Goal: Task Accomplishment & Management: Manage account settings

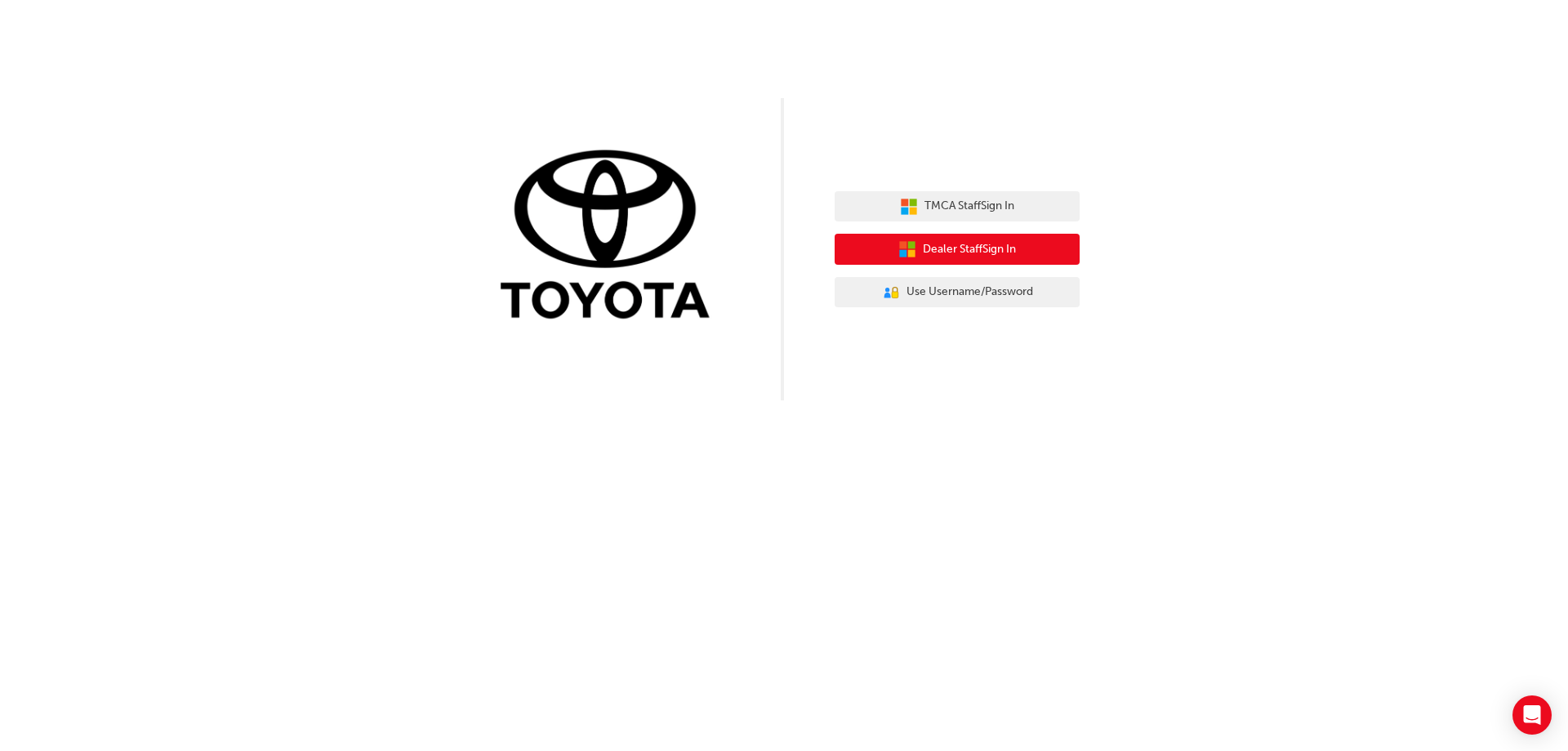
click at [996, 255] on span "Dealer Staff Sign In" at bounding box center [969, 249] width 93 height 19
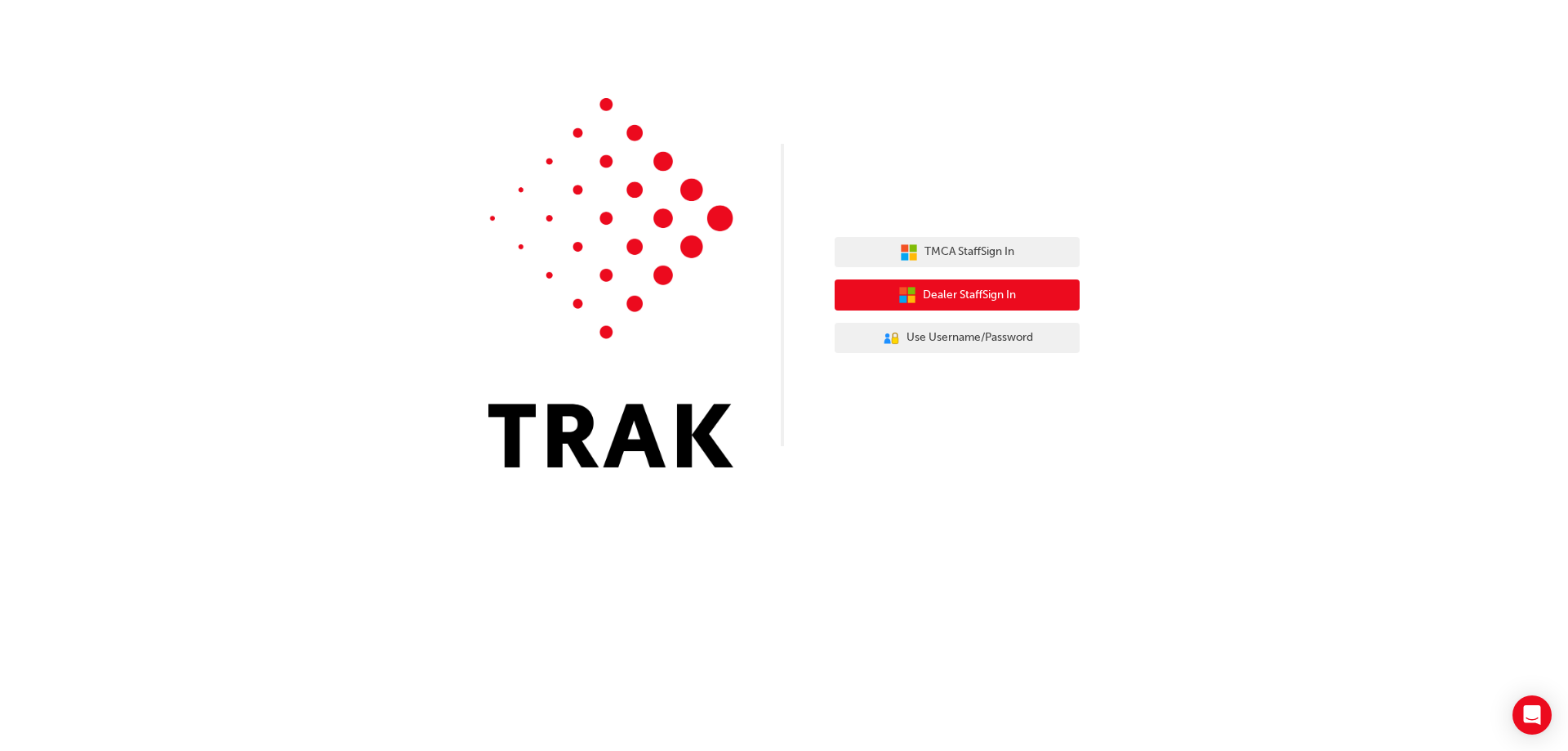
click at [1014, 298] on span "Dealer Staff Sign In" at bounding box center [969, 295] width 93 height 19
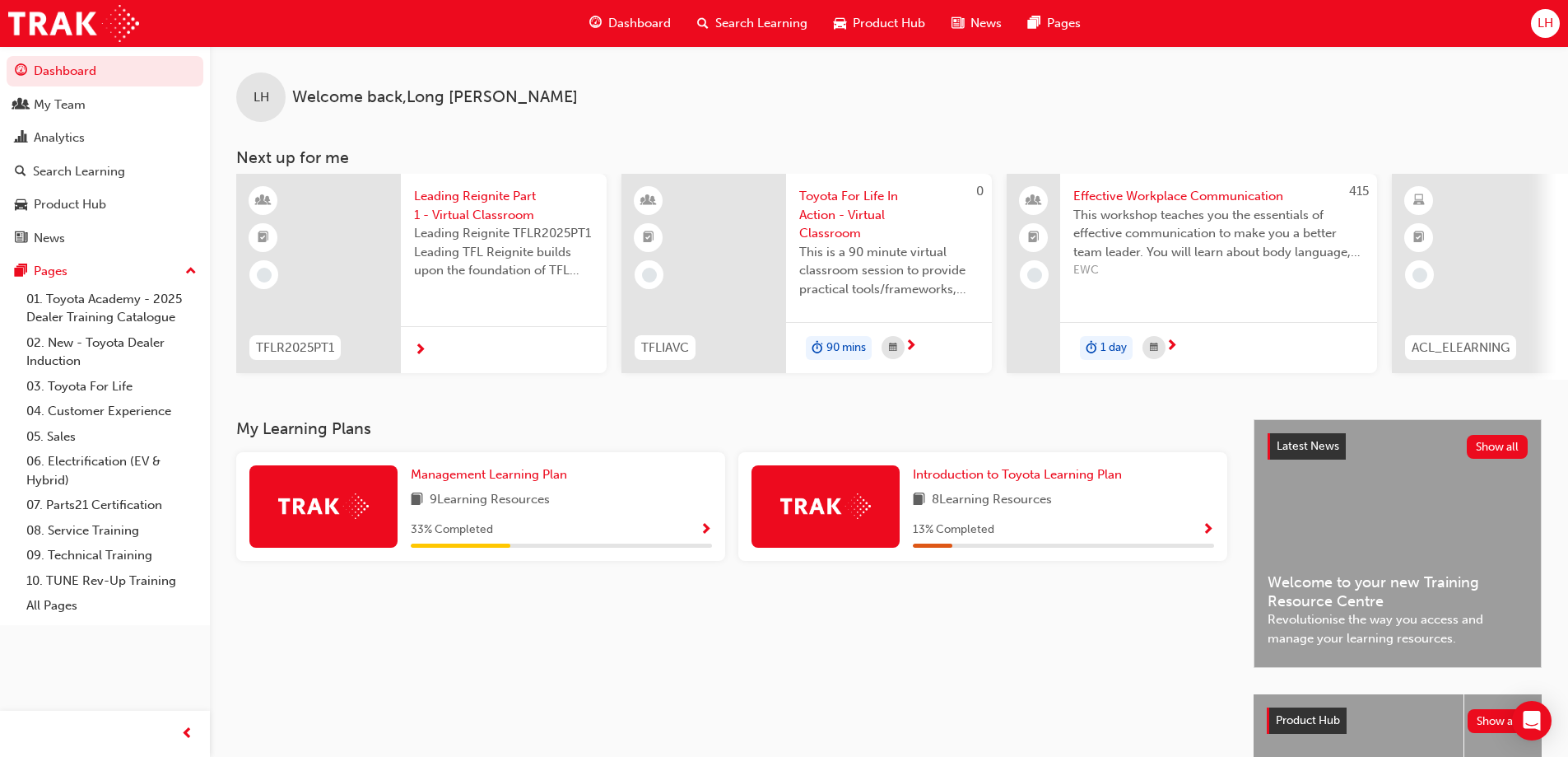
click at [698, 518] on div "Management Learning Plan 9 Learning Resources 33 % Completed" at bounding box center [561, 507] width 301 height 83
click at [710, 533] on span "Show Progress" at bounding box center [705, 530] width 12 height 15
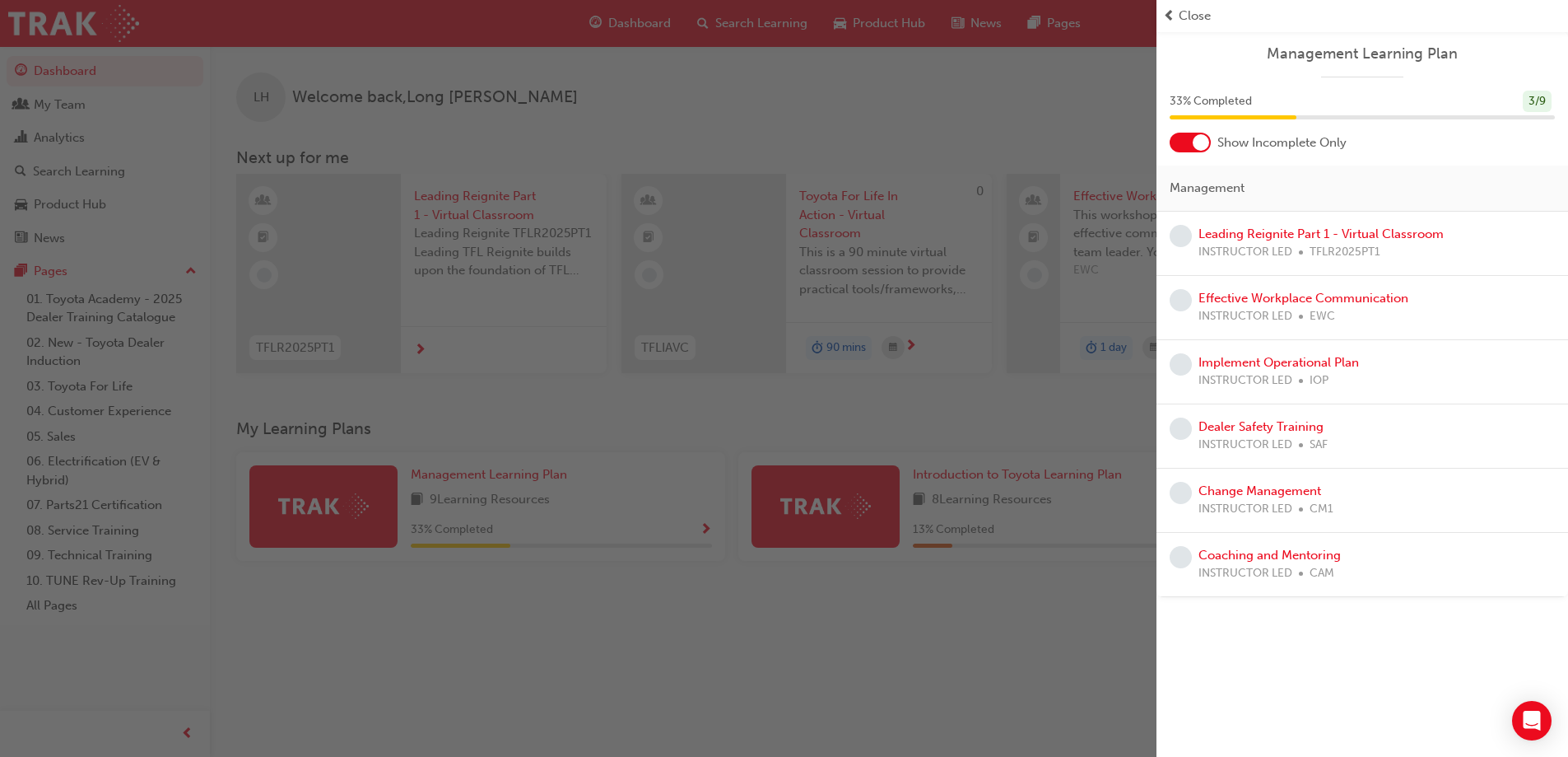
click at [1205, 147] on div at bounding box center [1201, 143] width 17 height 17
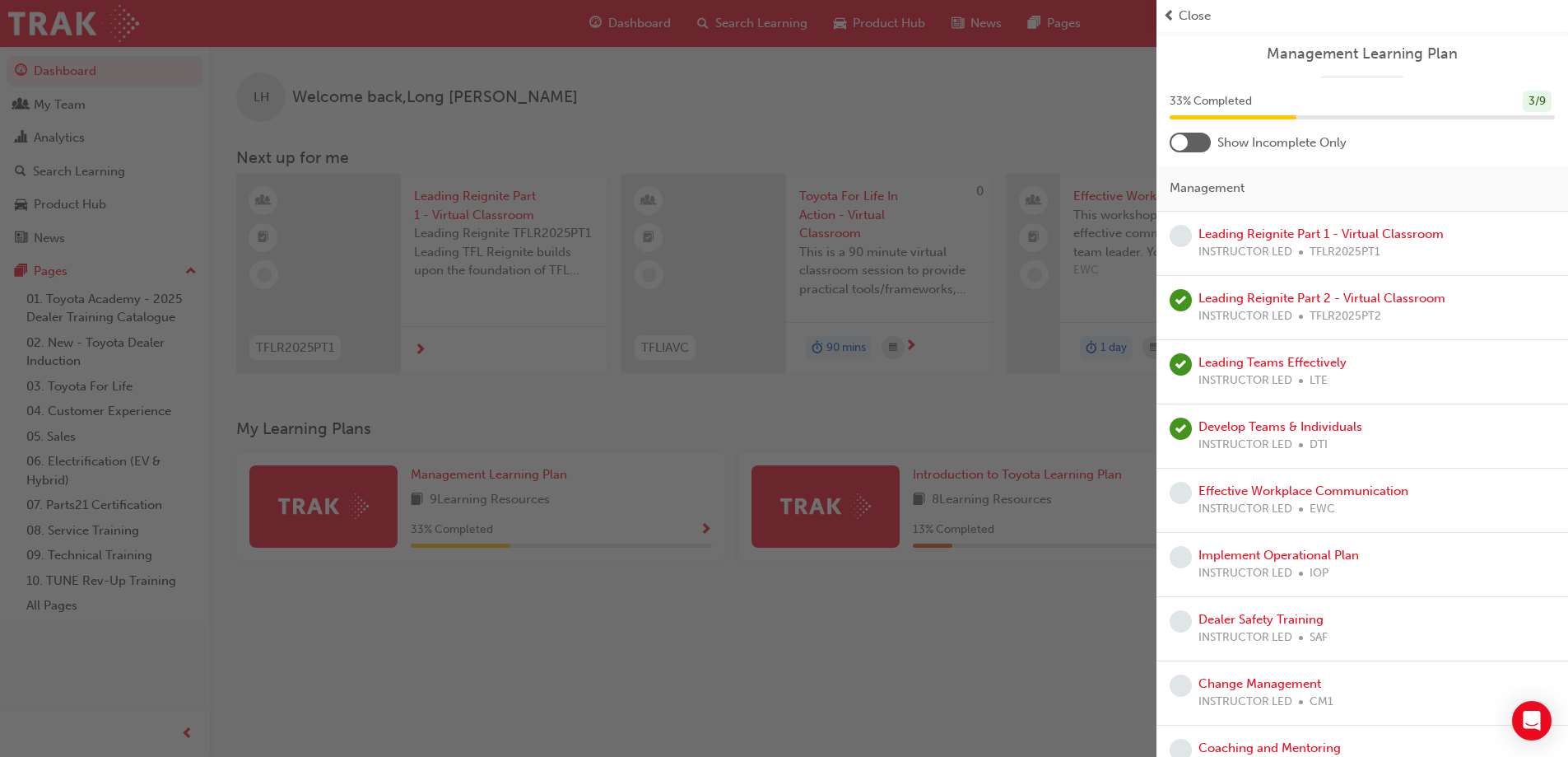
click at [912, 630] on div "button" at bounding box center [578, 378] width 1156 height 757
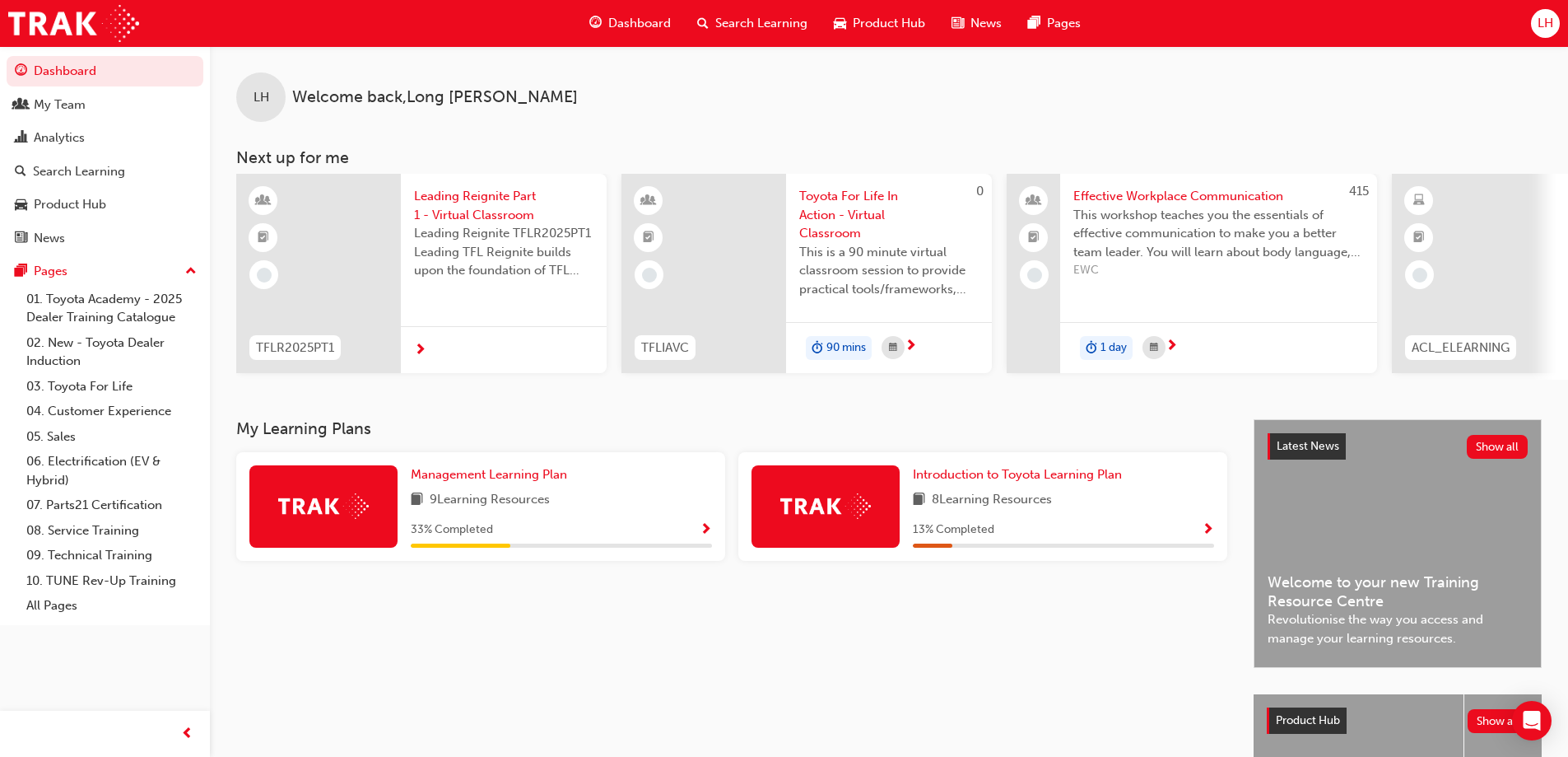
click at [1207, 533] on span "Show Progress" at bounding box center [1207, 530] width 12 height 15
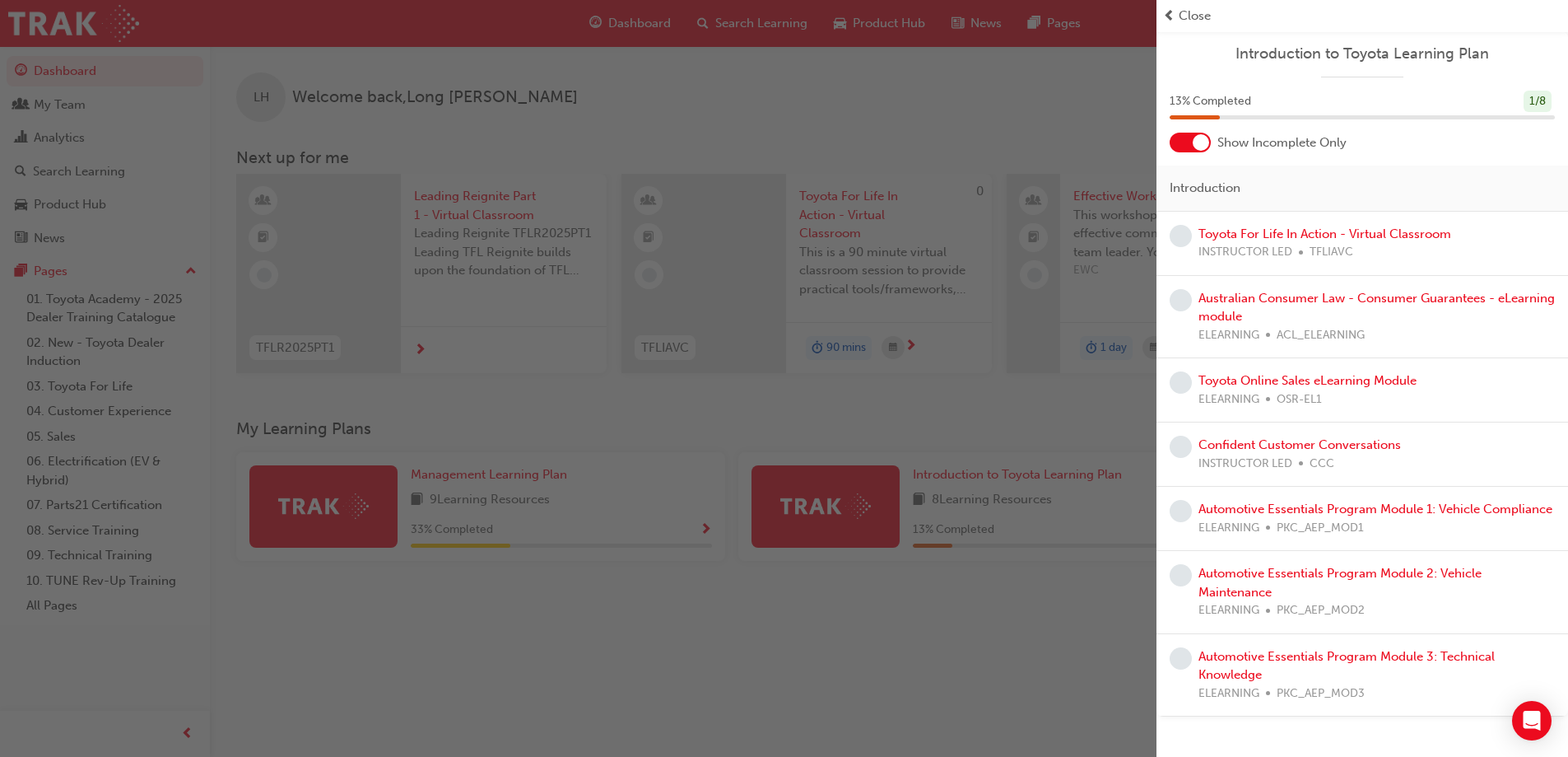
click at [976, 685] on div "button" at bounding box center [578, 378] width 1156 height 757
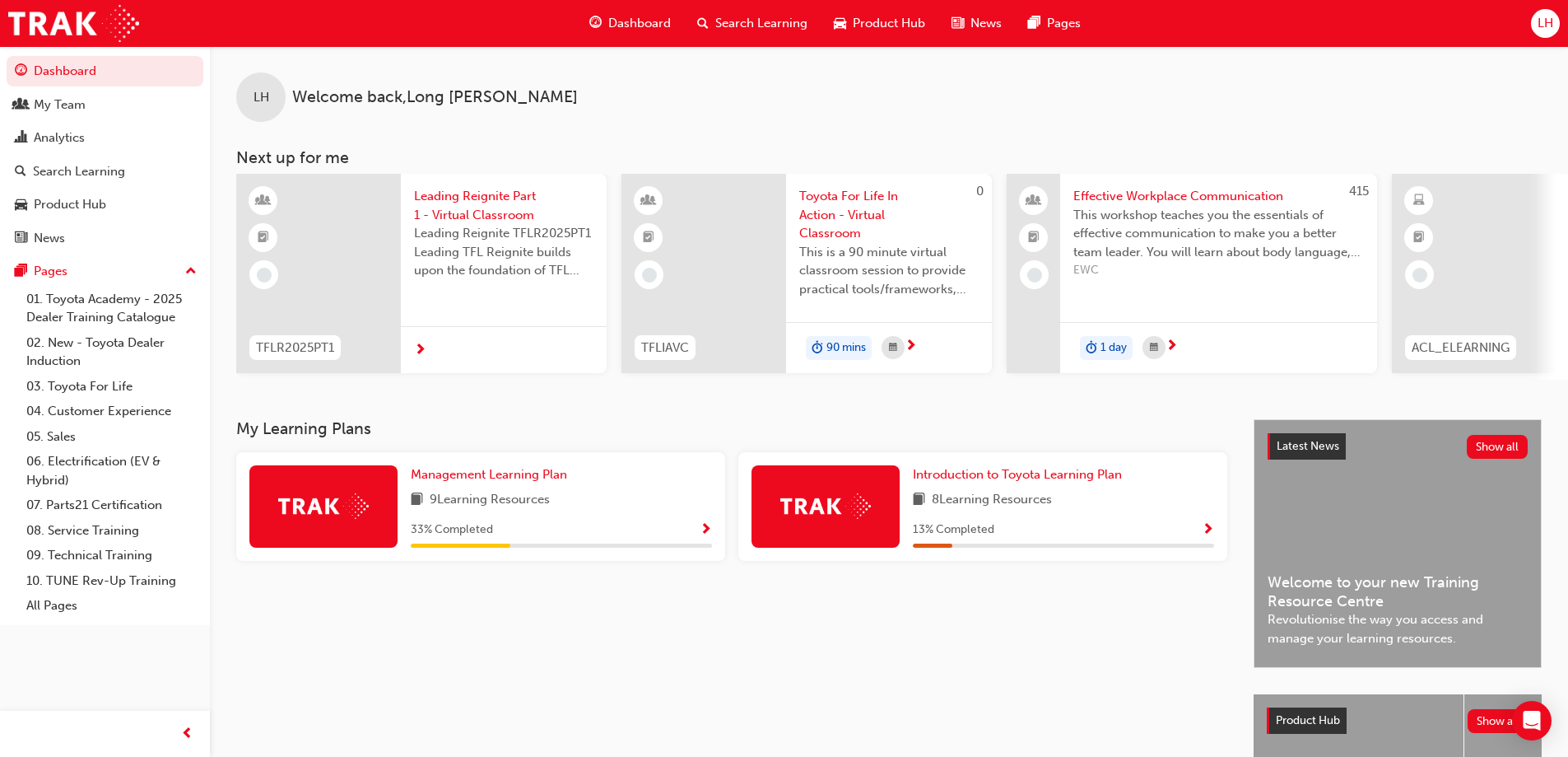
click at [1531, 24] on div "LH" at bounding box center [1545, 24] width 29 height 29
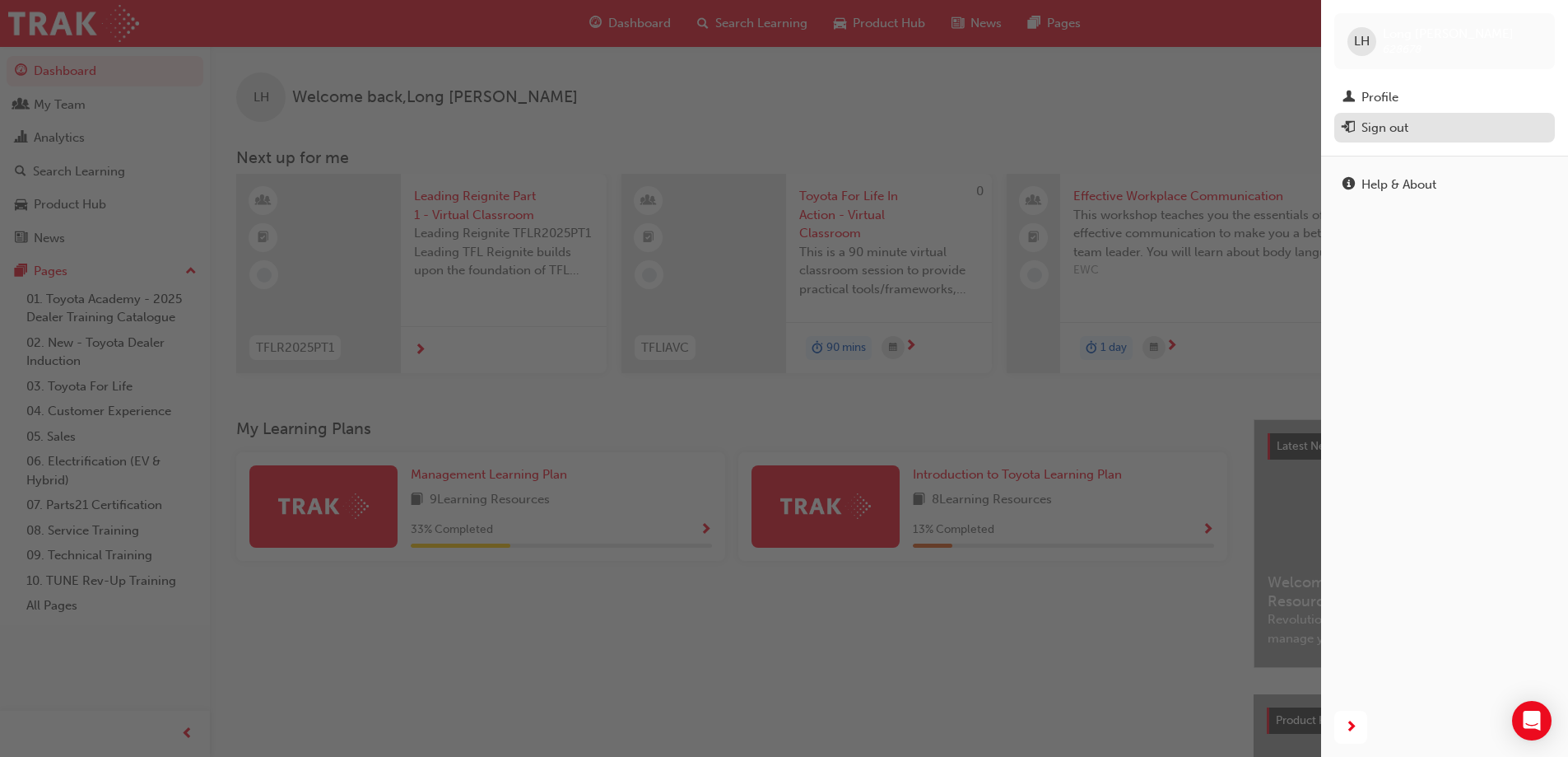
click at [1400, 130] on div "Sign out" at bounding box center [1385, 128] width 47 height 19
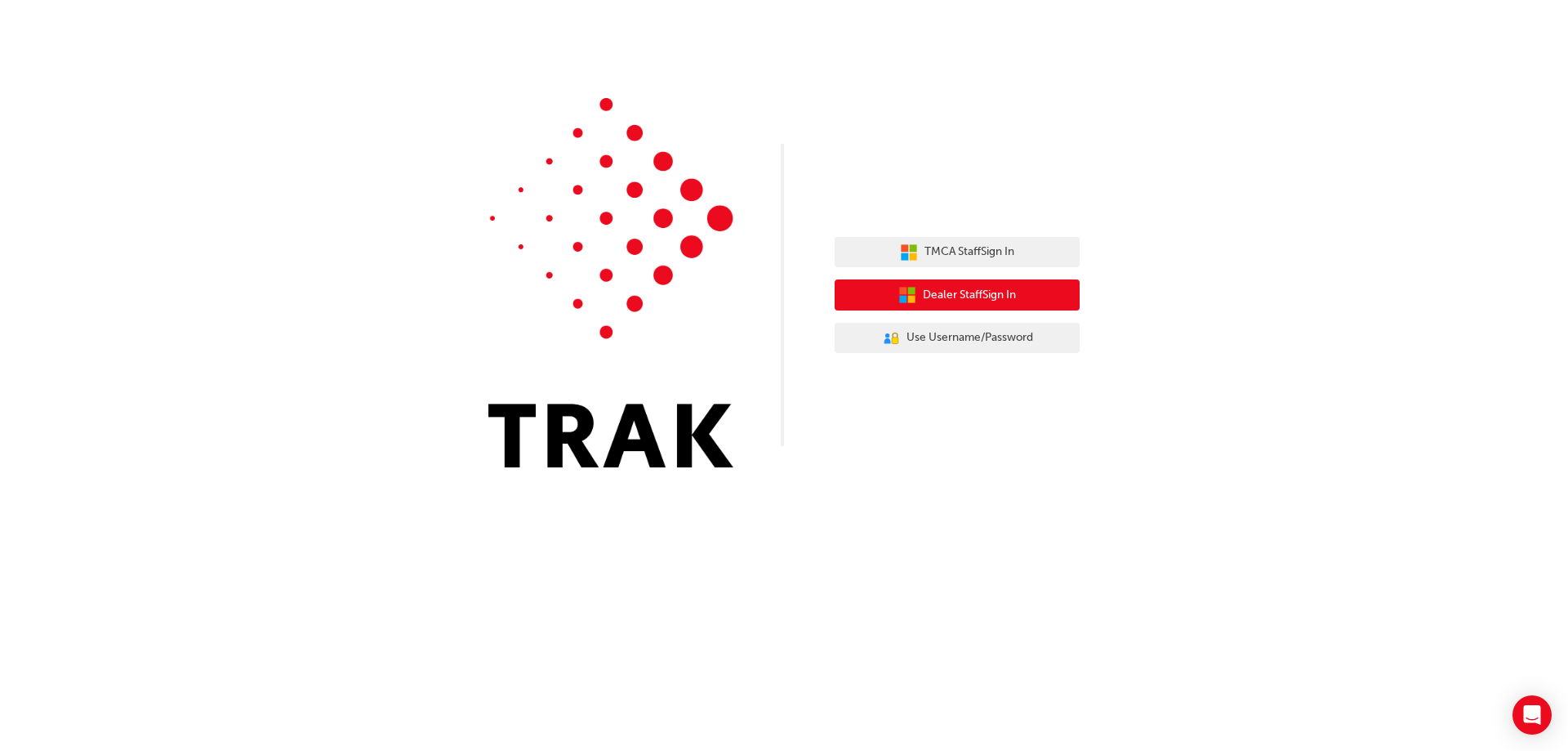
click at [954, 299] on span "Dealer Staff Sign In" at bounding box center [969, 295] width 93 height 19
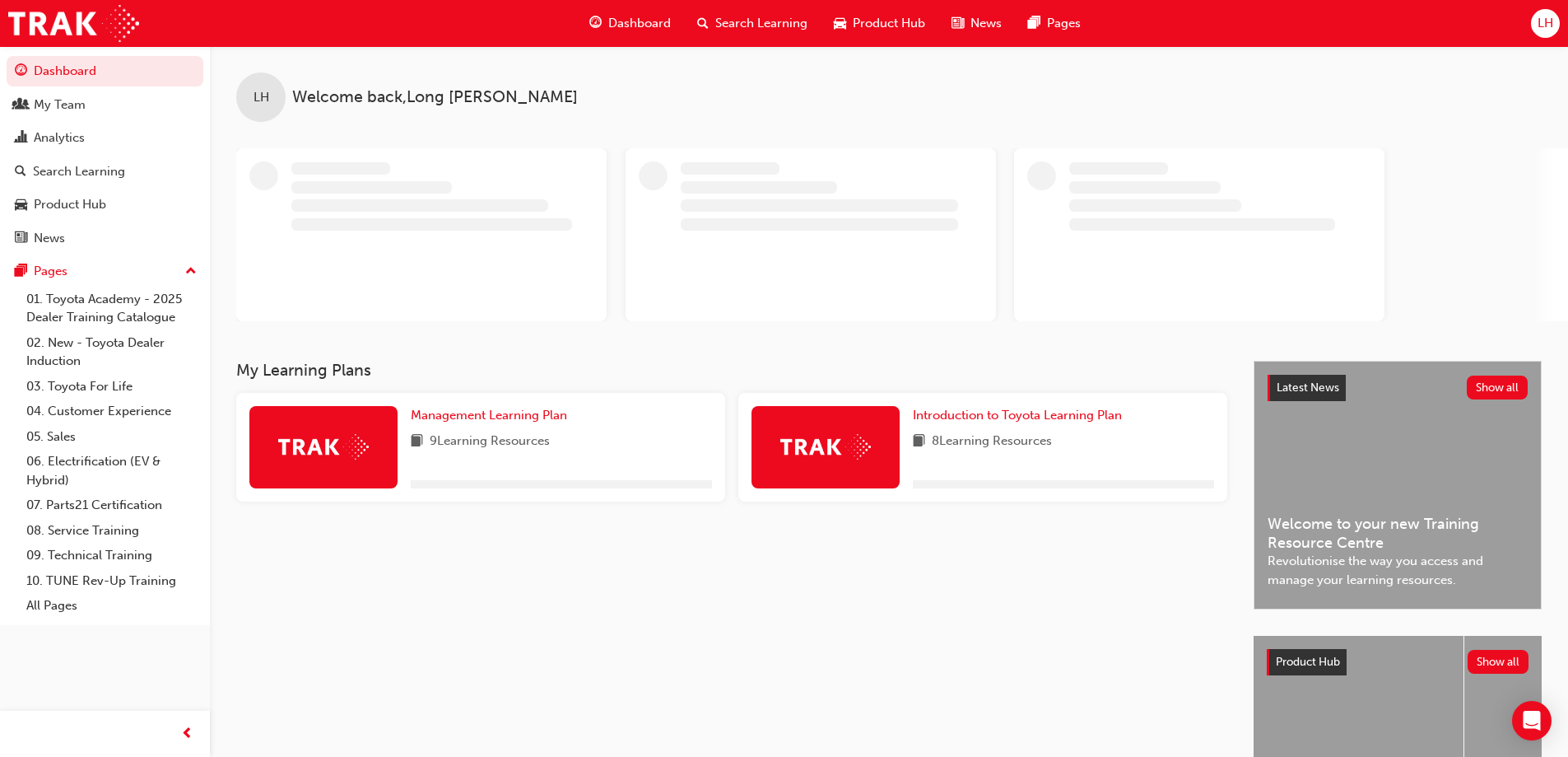
click at [1550, 35] on div "LH" at bounding box center [1545, 24] width 29 height 29
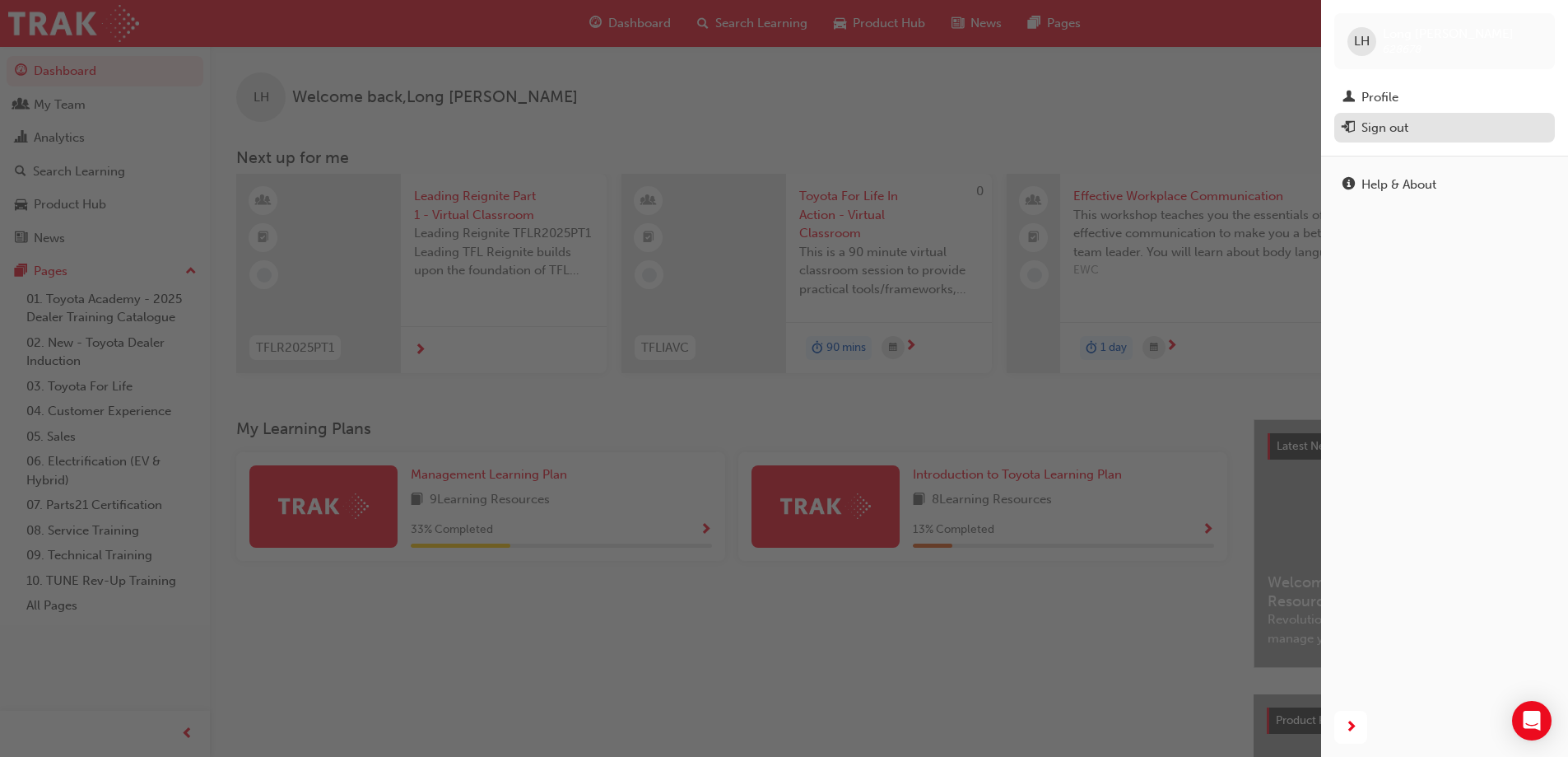
click at [1399, 128] on div "Sign out" at bounding box center [1385, 128] width 47 height 19
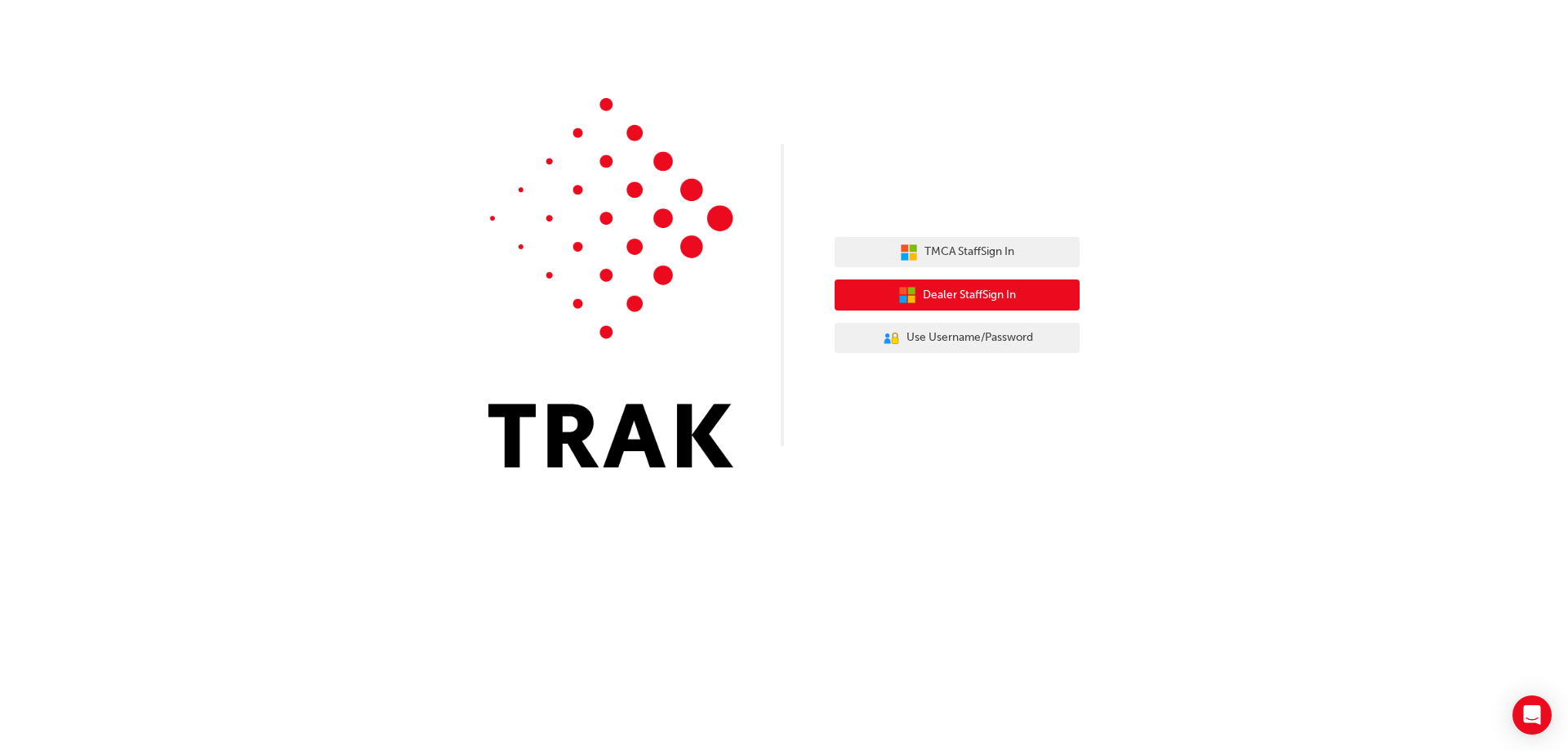
click at [1010, 307] on button "Dealer Staff Sign In" at bounding box center [957, 294] width 245 height 31
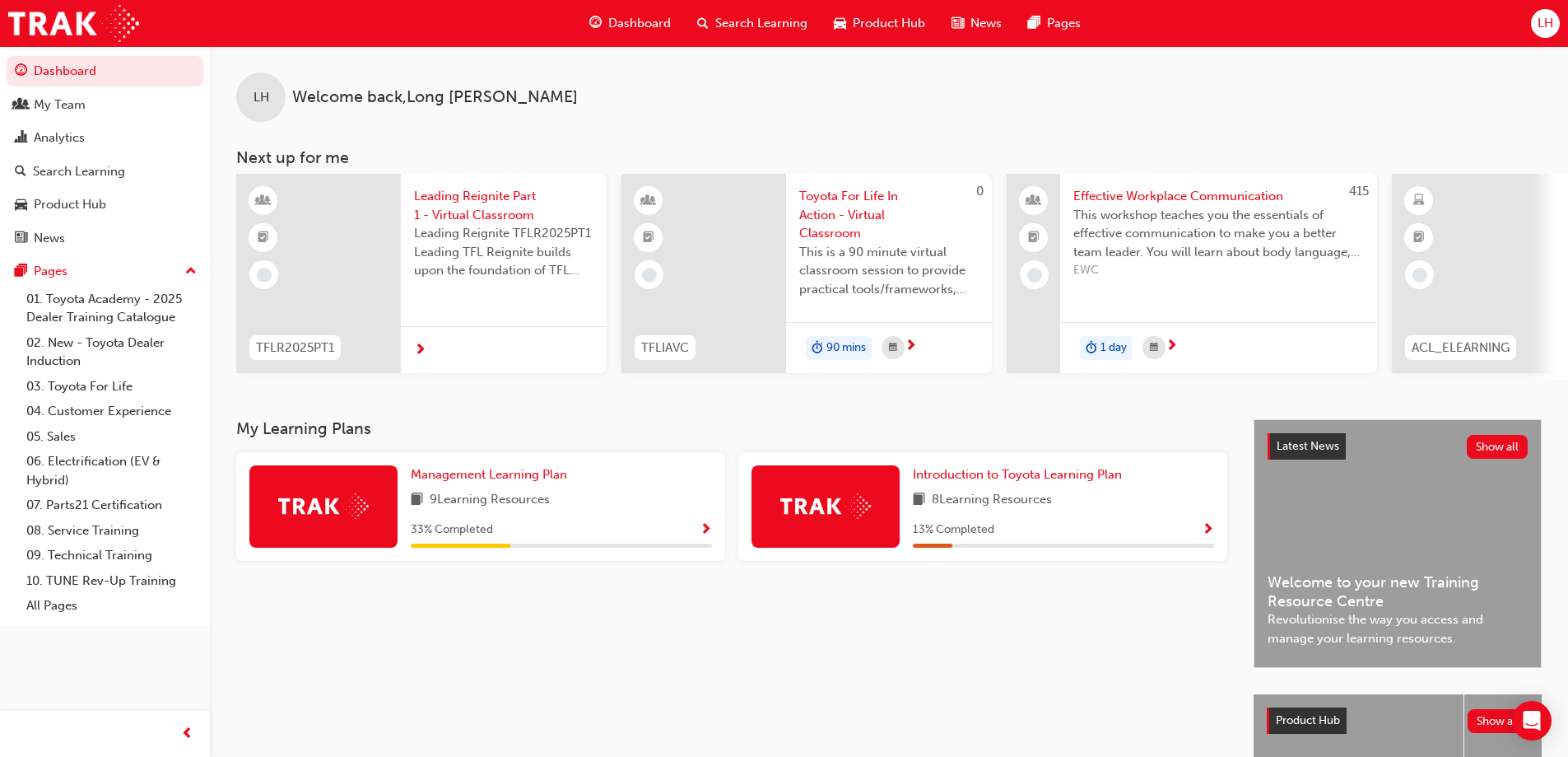
click at [1544, 18] on span "LH" at bounding box center [1545, 24] width 16 height 19
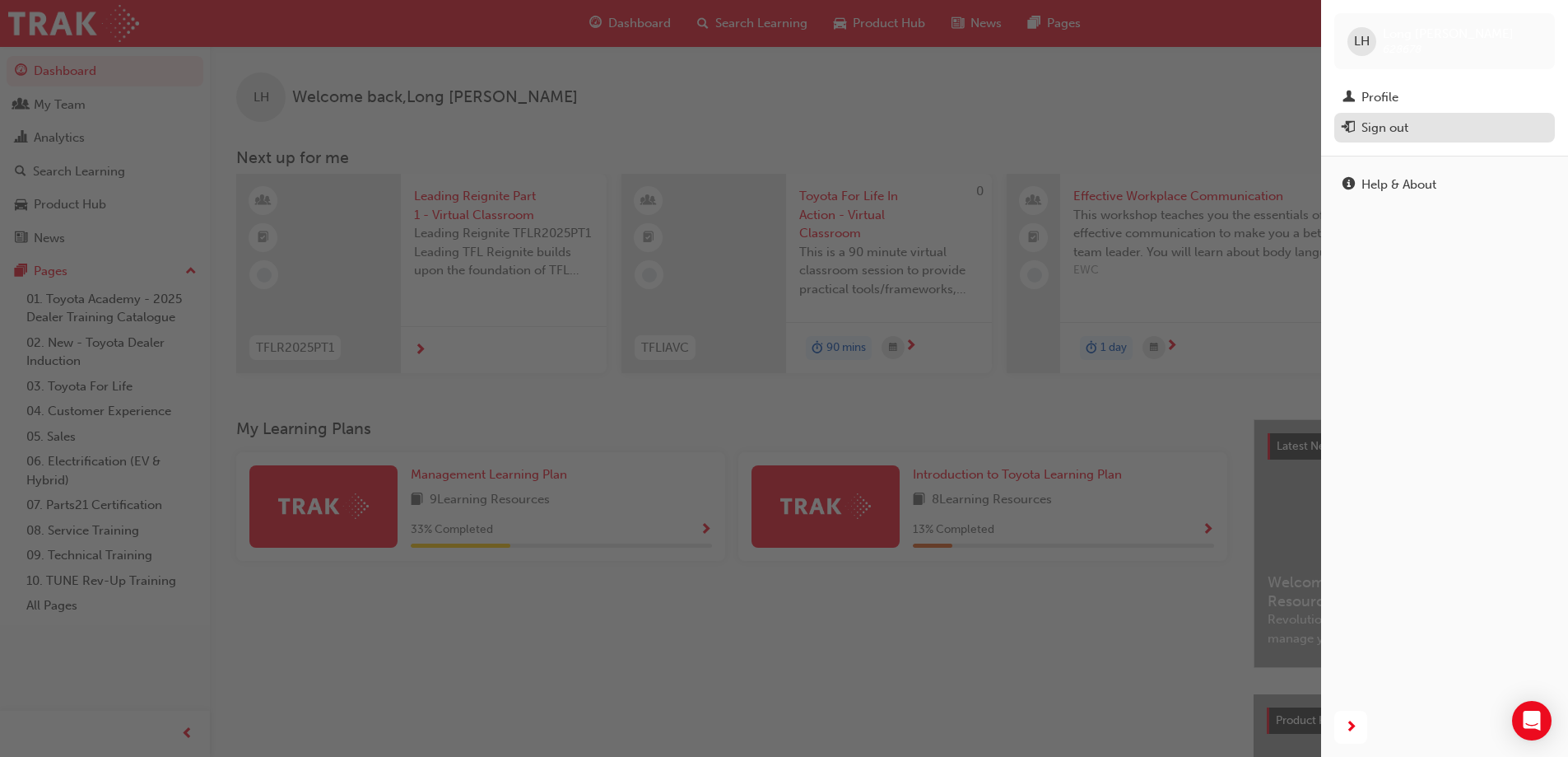
click at [1369, 121] on div "Sign out" at bounding box center [1385, 128] width 47 height 19
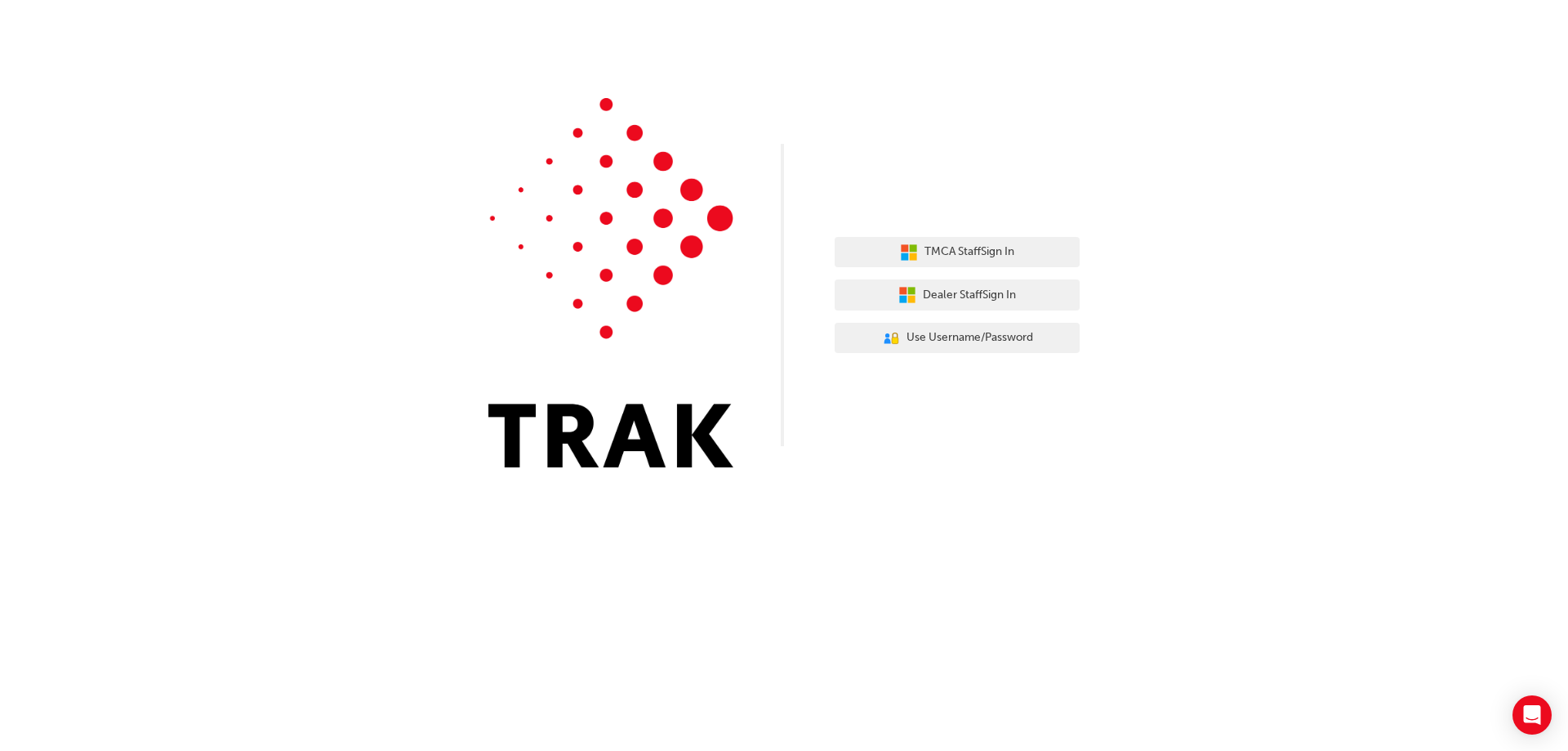
drag, startPoint x: 954, startPoint y: 299, endPoint x: 875, endPoint y: 405, distance: 132.2
click at [875, 415] on div "TMCA Staff Sign In Dealer Staff Sign In User Authentication Icon - Blue Person,…" at bounding box center [784, 245] width 1568 height 492
click at [933, 341] on span "Use Username/Password" at bounding box center [970, 338] width 127 height 19
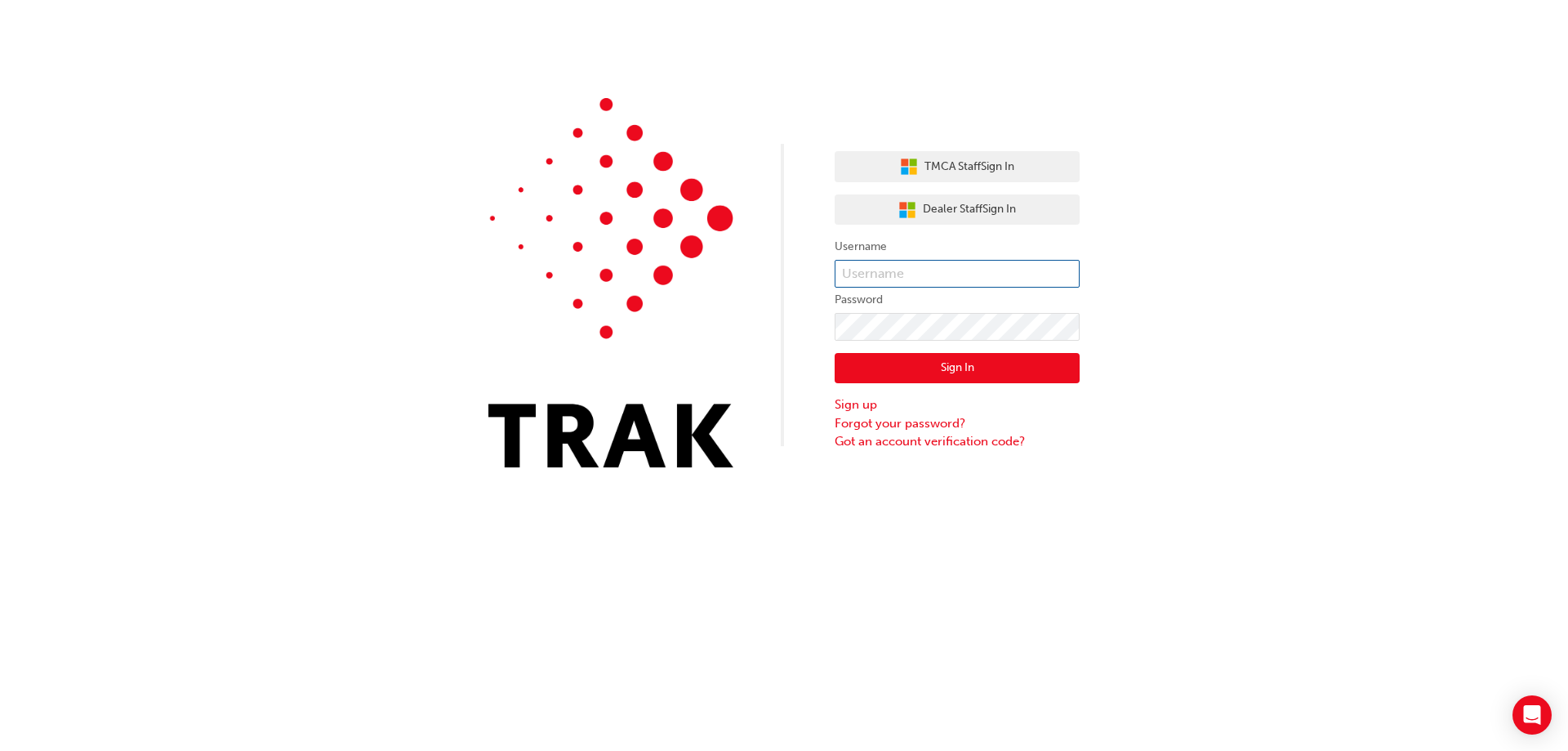
click at [923, 275] on input "text" at bounding box center [957, 273] width 245 height 28
click at [889, 276] on input "Evelyn Pereira" at bounding box center [957, 273] width 245 height 28
click at [882, 275] on input "Evelyn Pereira" at bounding box center [957, 273] width 245 height 28
click at [885, 275] on input "Evelyn Pereira" at bounding box center [957, 273] width 245 height 28
click at [890, 266] on input "Evelyn.Pereira" at bounding box center [957, 273] width 245 height 28
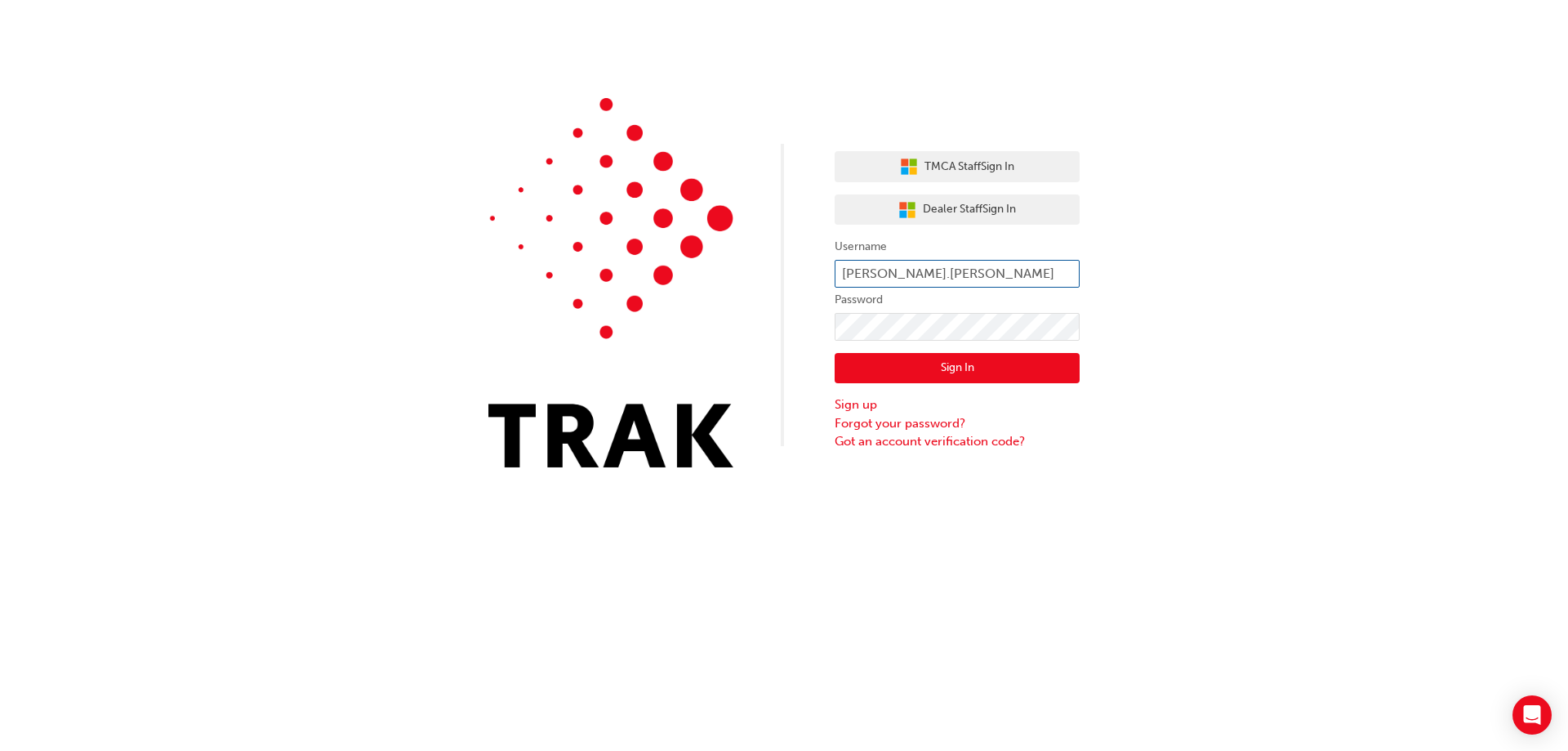
type input "evelyn.pereira"
click button "Sign In" at bounding box center [957, 368] width 245 height 31
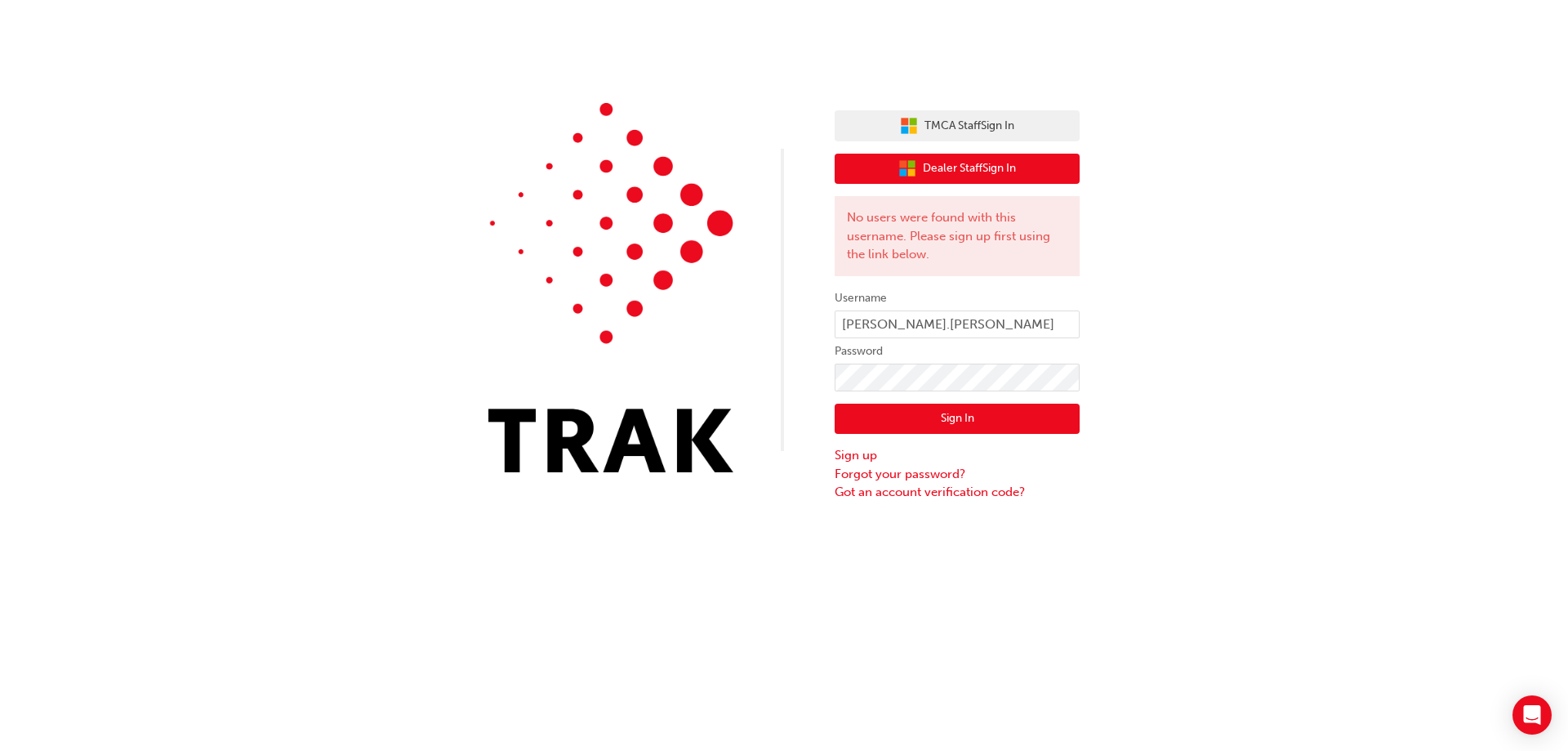
click at [968, 176] on span "Dealer Staff Sign In" at bounding box center [969, 169] width 93 height 19
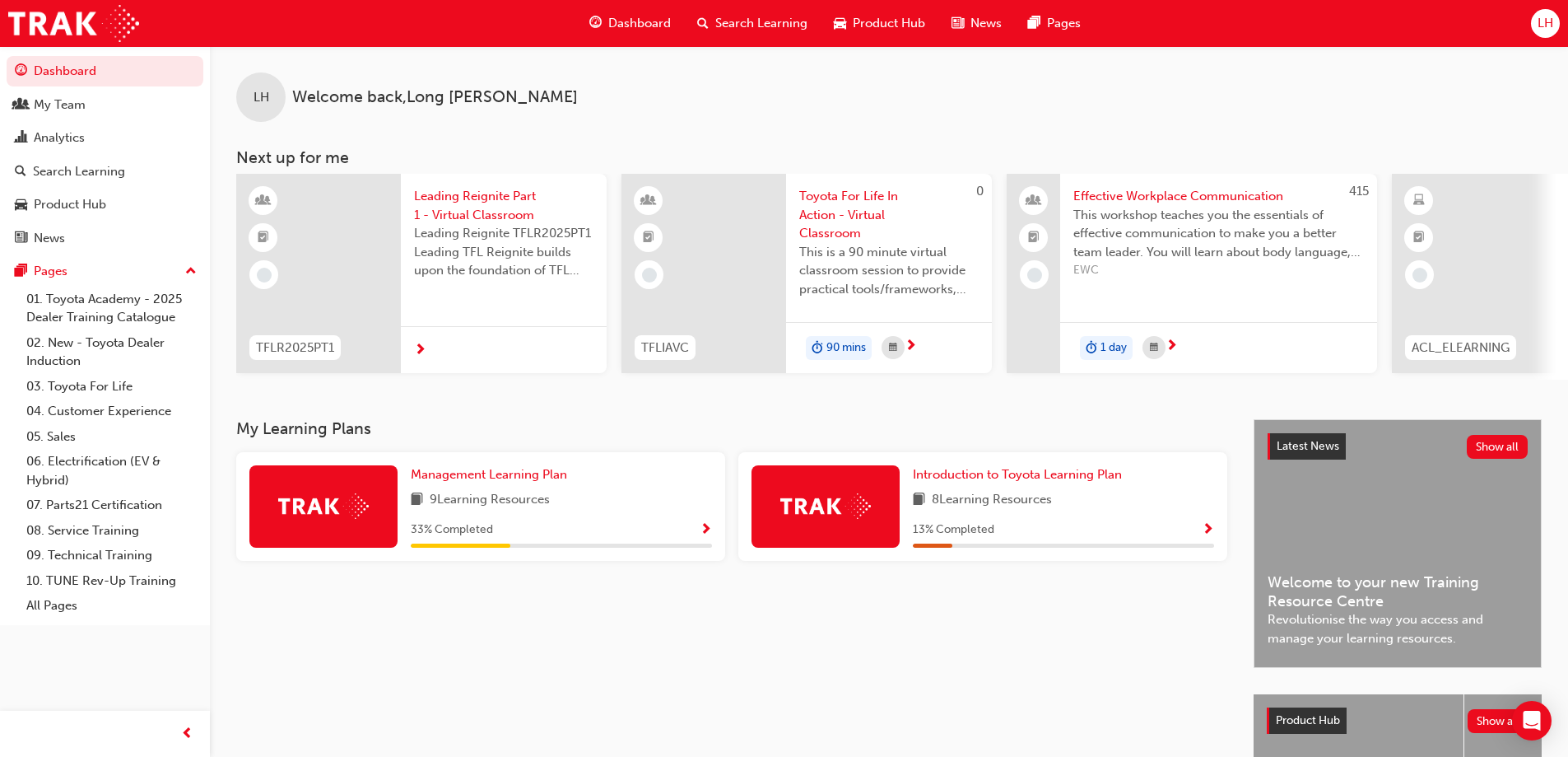
click at [1544, 25] on span "LH" at bounding box center [1545, 24] width 16 height 19
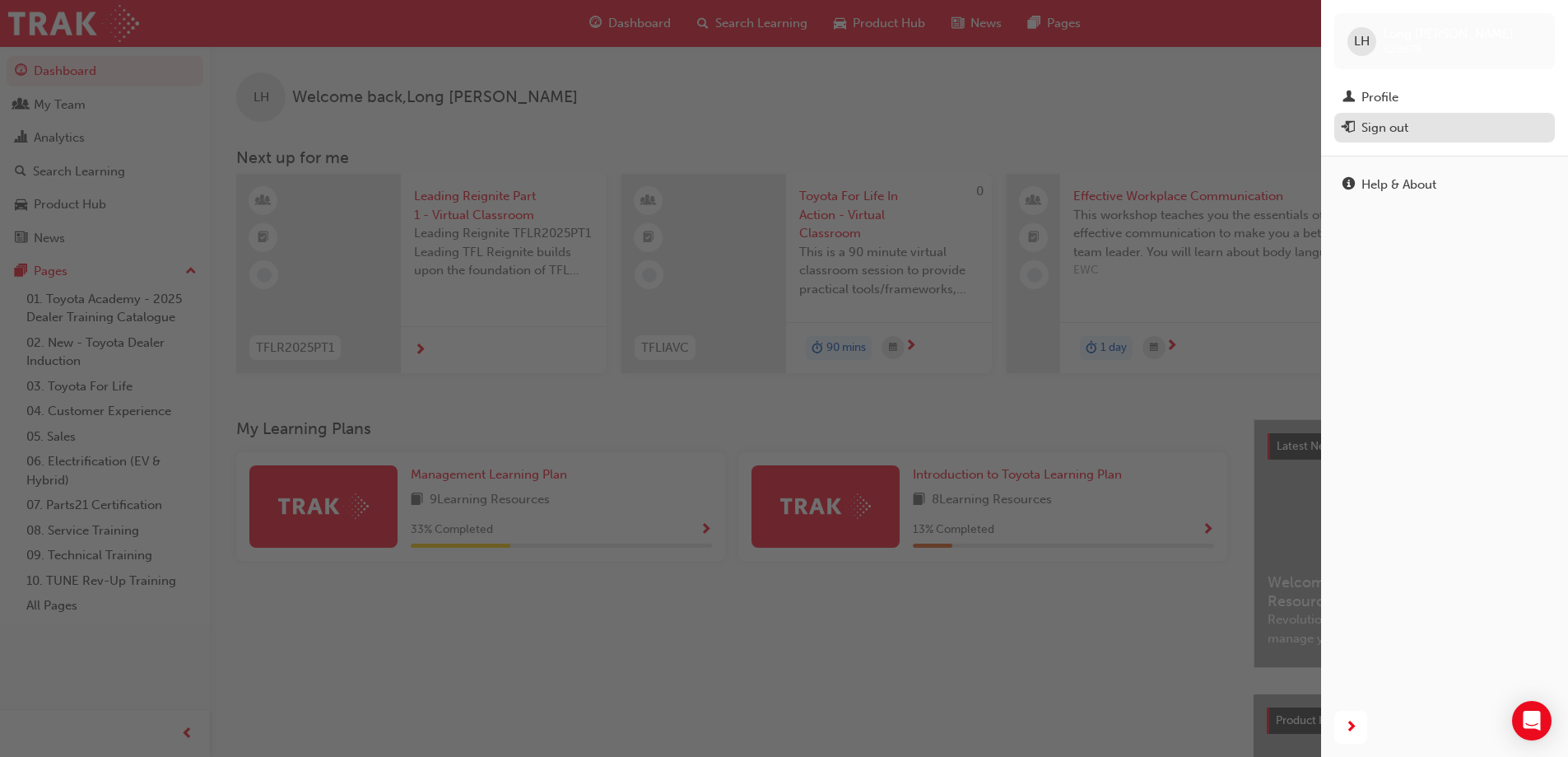
click at [1406, 135] on div "Sign out" at bounding box center [1385, 128] width 47 height 19
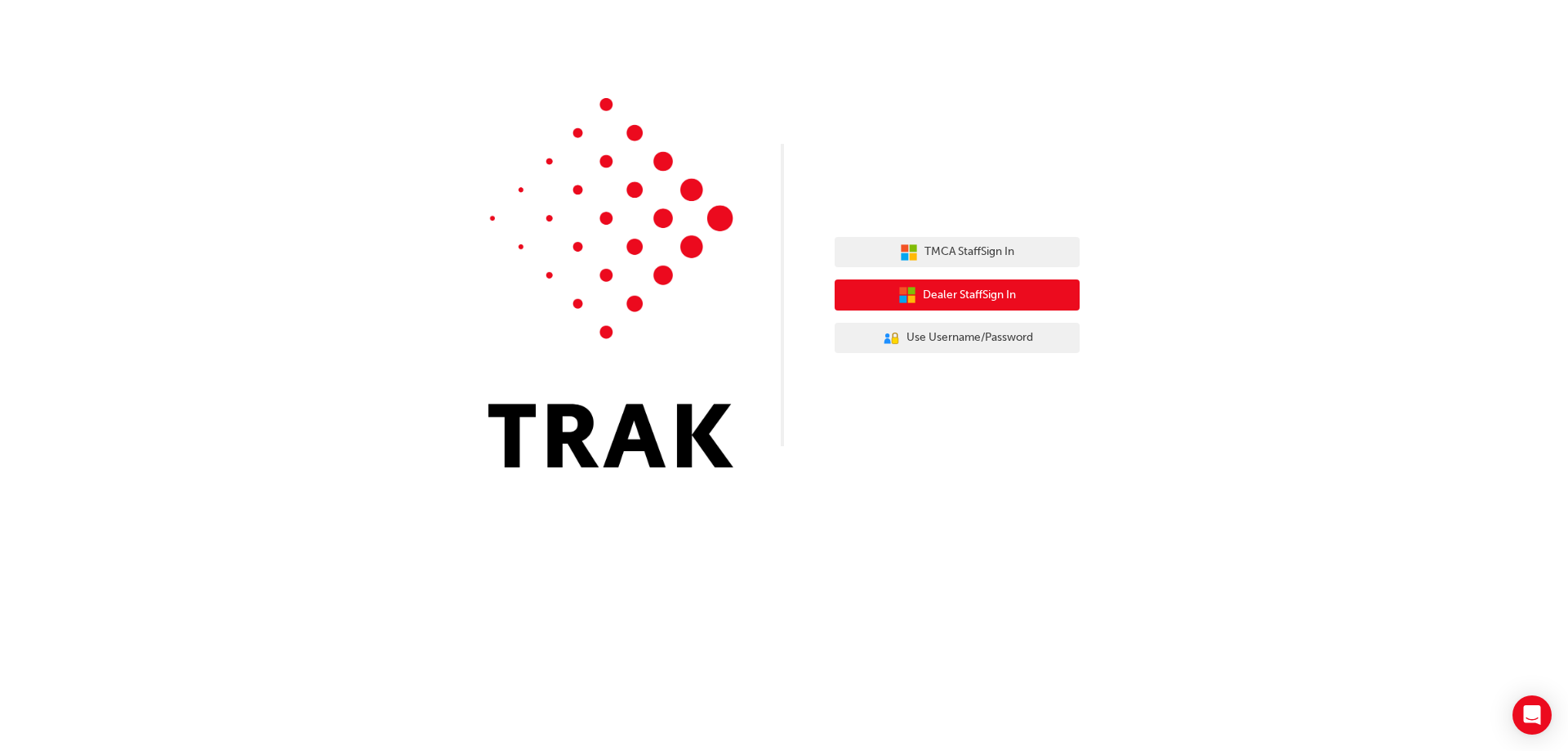
click at [962, 305] on button "Dealer Staff Sign In" at bounding box center [957, 294] width 245 height 31
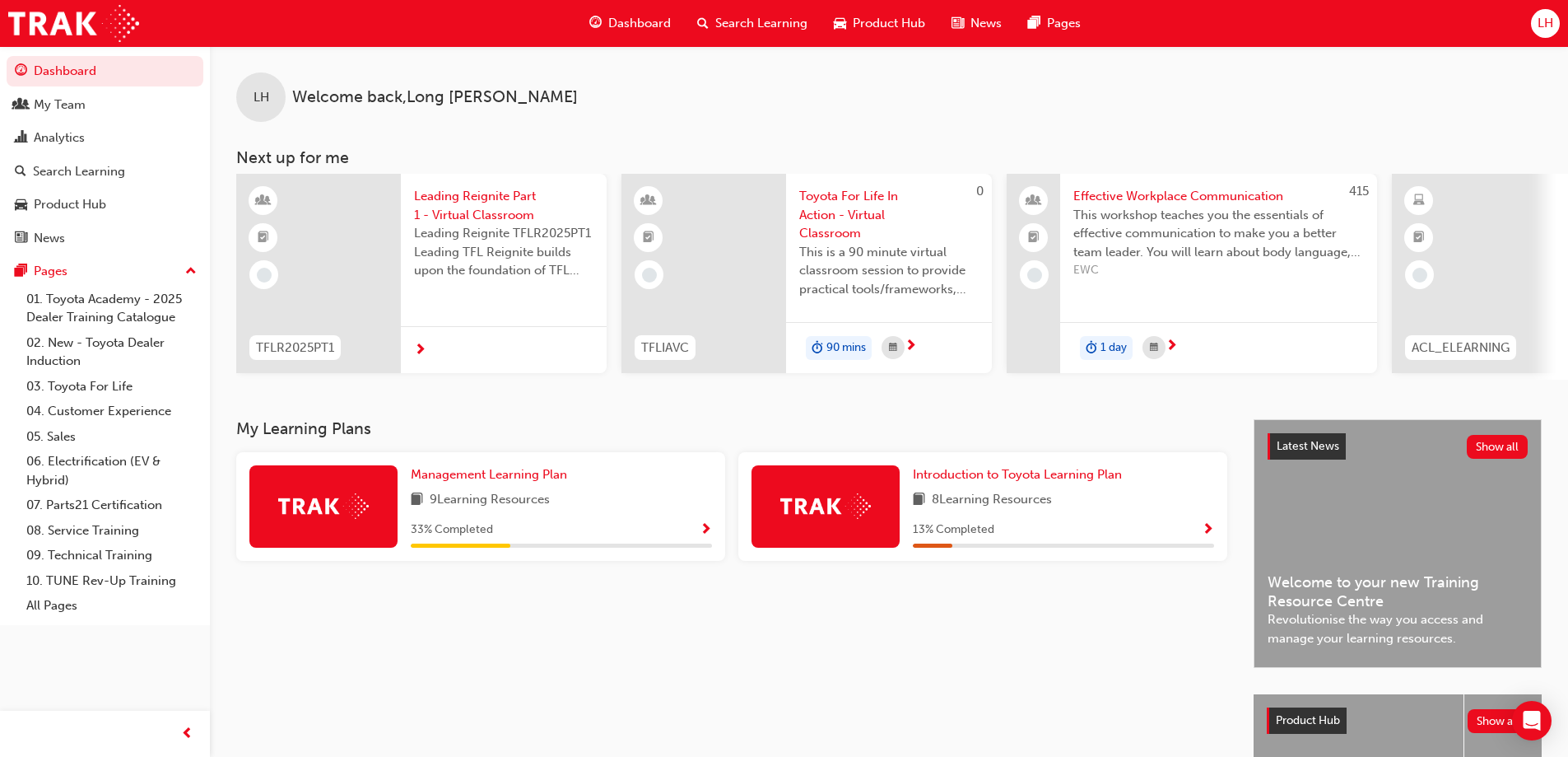
click at [1551, 15] on span "LH" at bounding box center [1545, 24] width 16 height 19
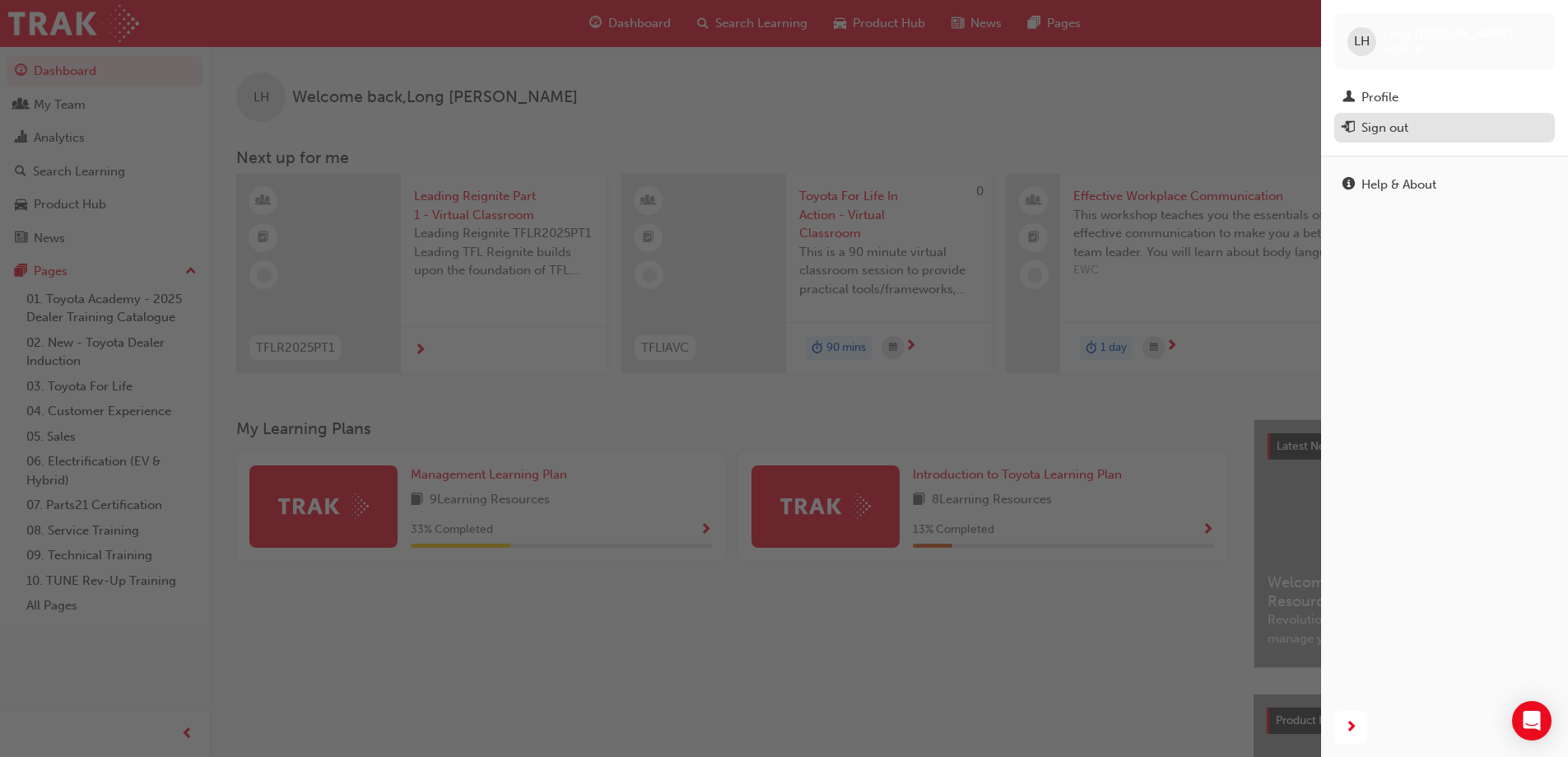
click at [1406, 136] on div "Sign out" at bounding box center [1385, 128] width 47 height 19
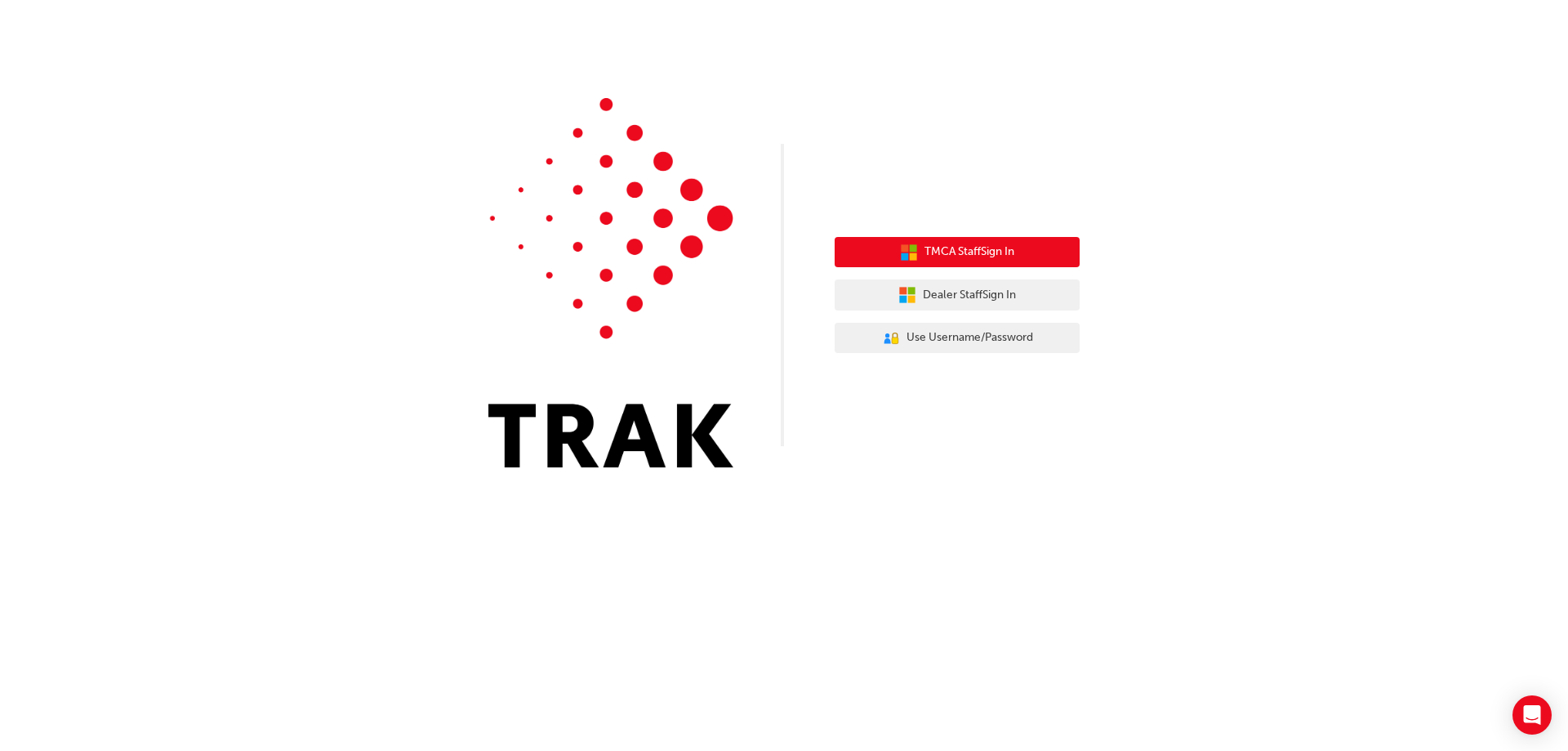
click at [978, 251] on span "TMCA Staff Sign In" at bounding box center [969, 252] width 90 height 19
click at [658, 414] on img at bounding box center [611, 283] width 245 height 369
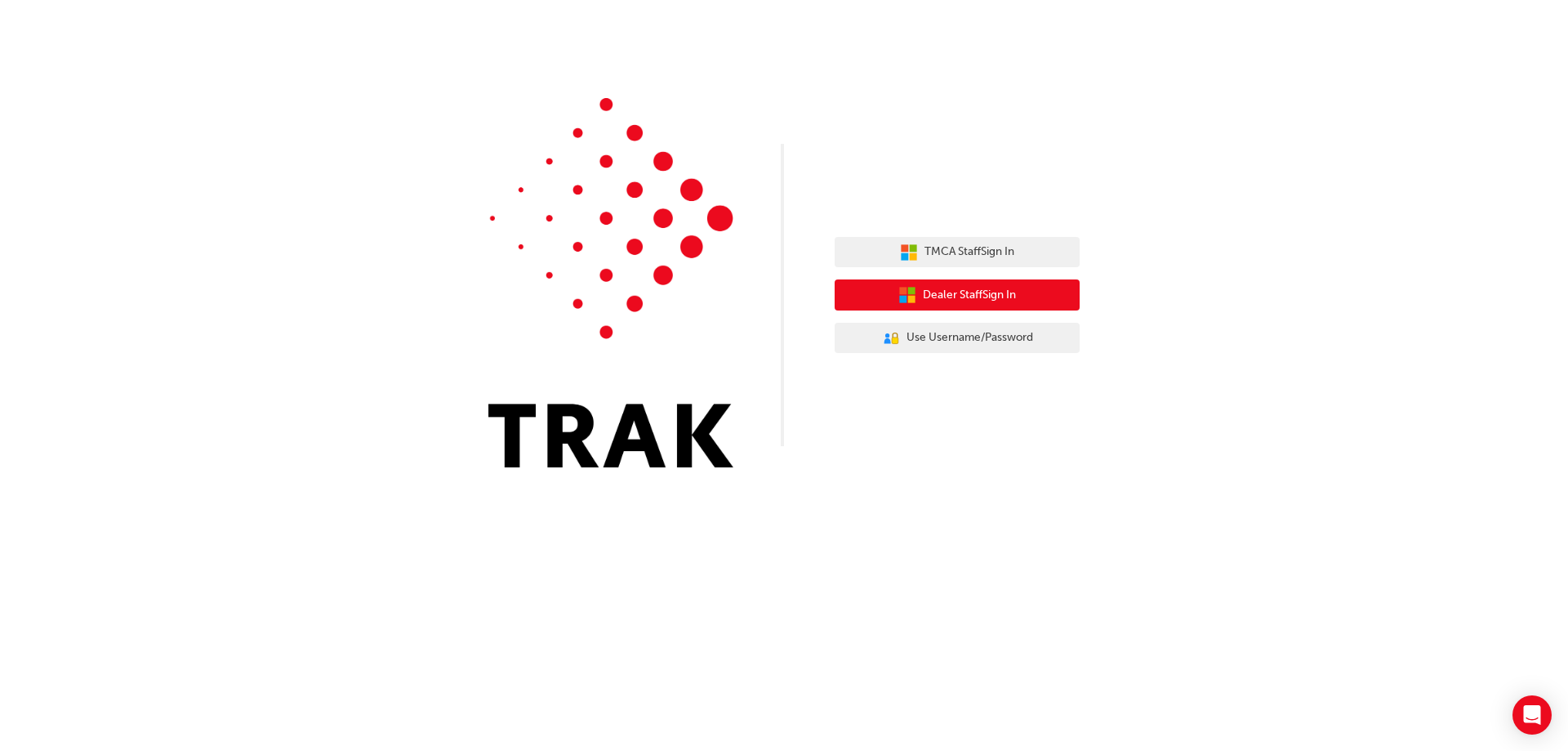
click at [978, 302] on span "Dealer Staff Sign In" at bounding box center [969, 295] width 93 height 19
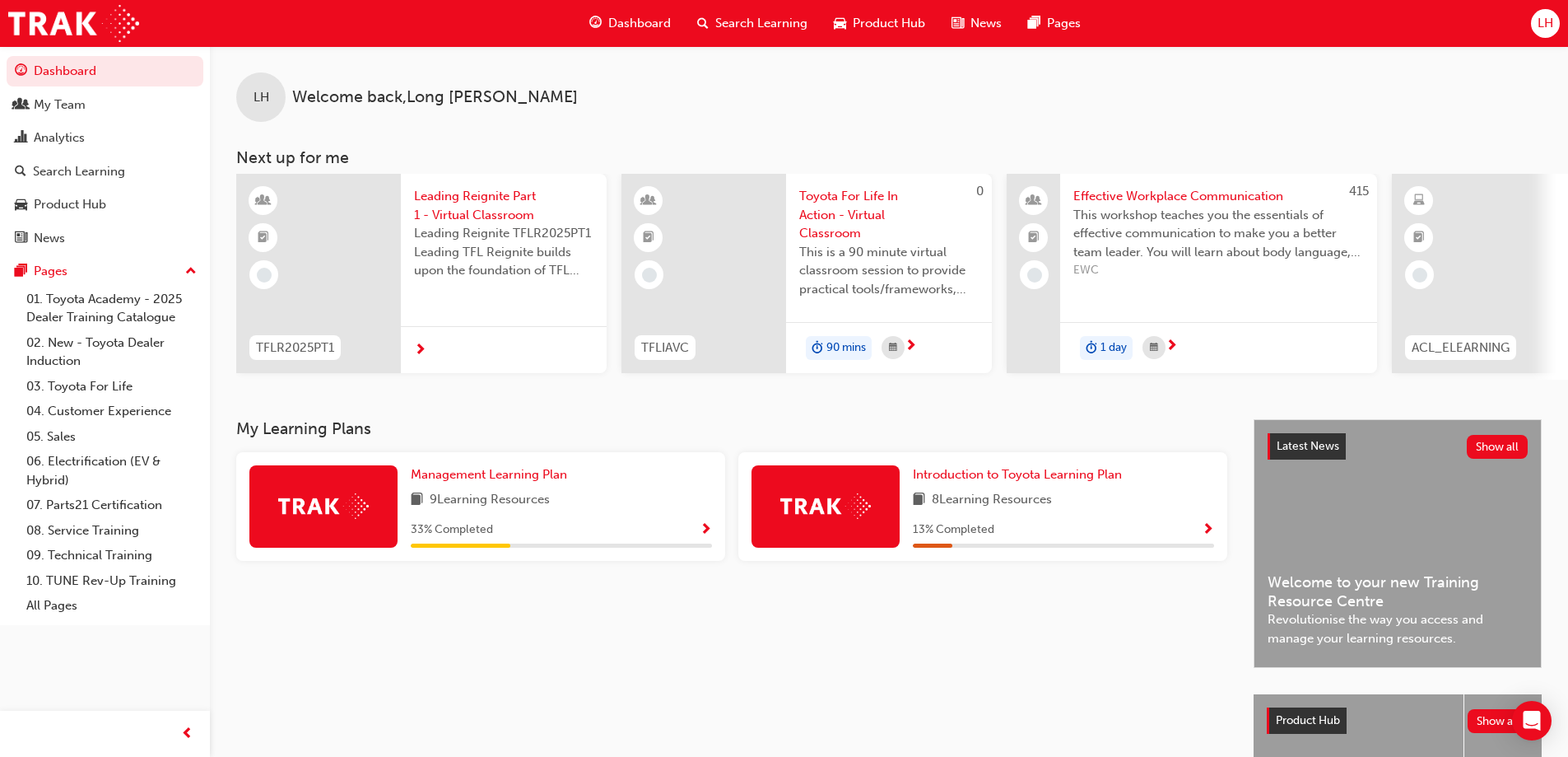
click at [1544, 36] on div "LH" at bounding box center [1545, 24] width 29 height 29
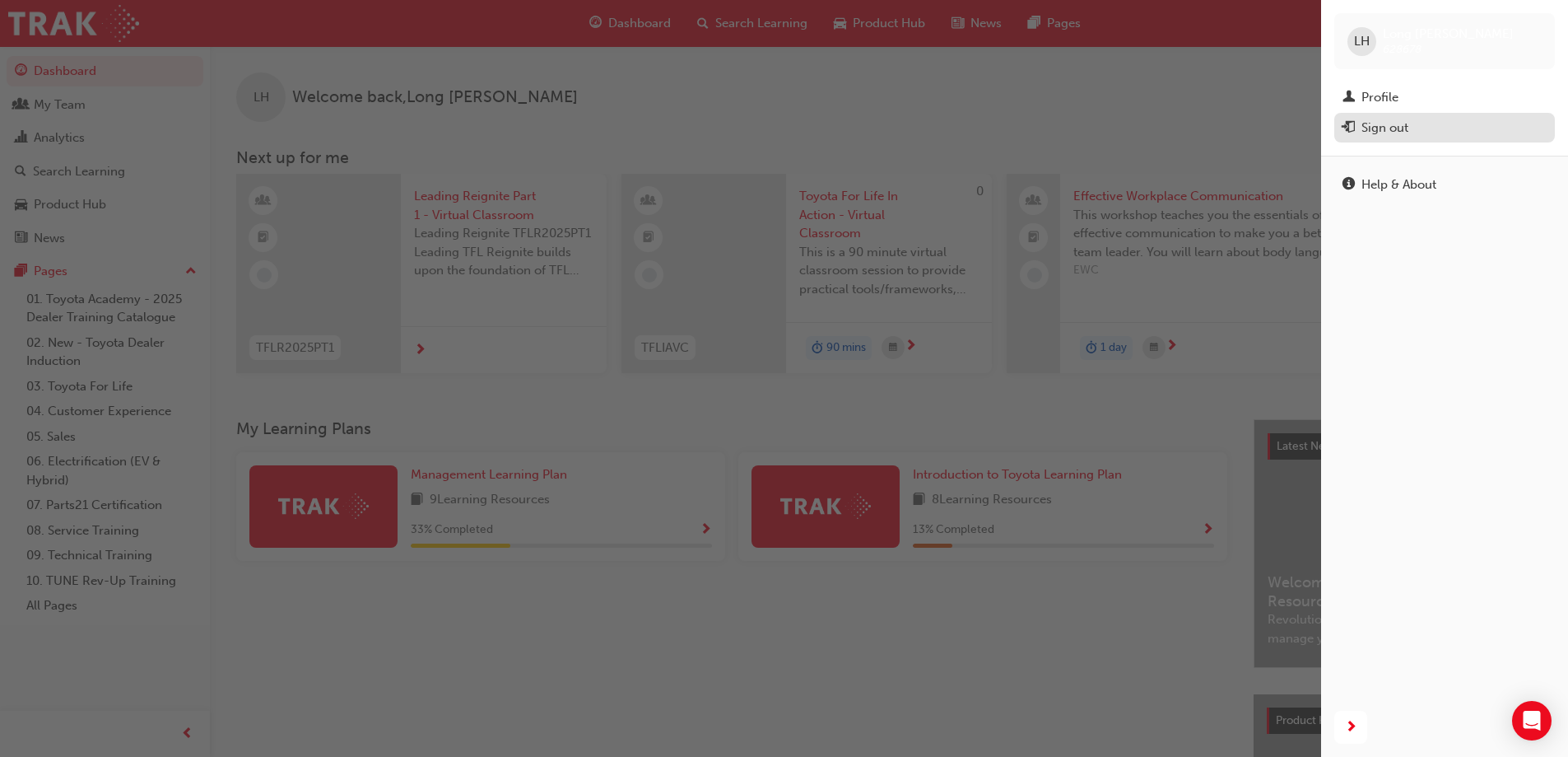
click at [1417, 126] on div "Sign out" at bounding box center [1444, 128] width 204 height 21
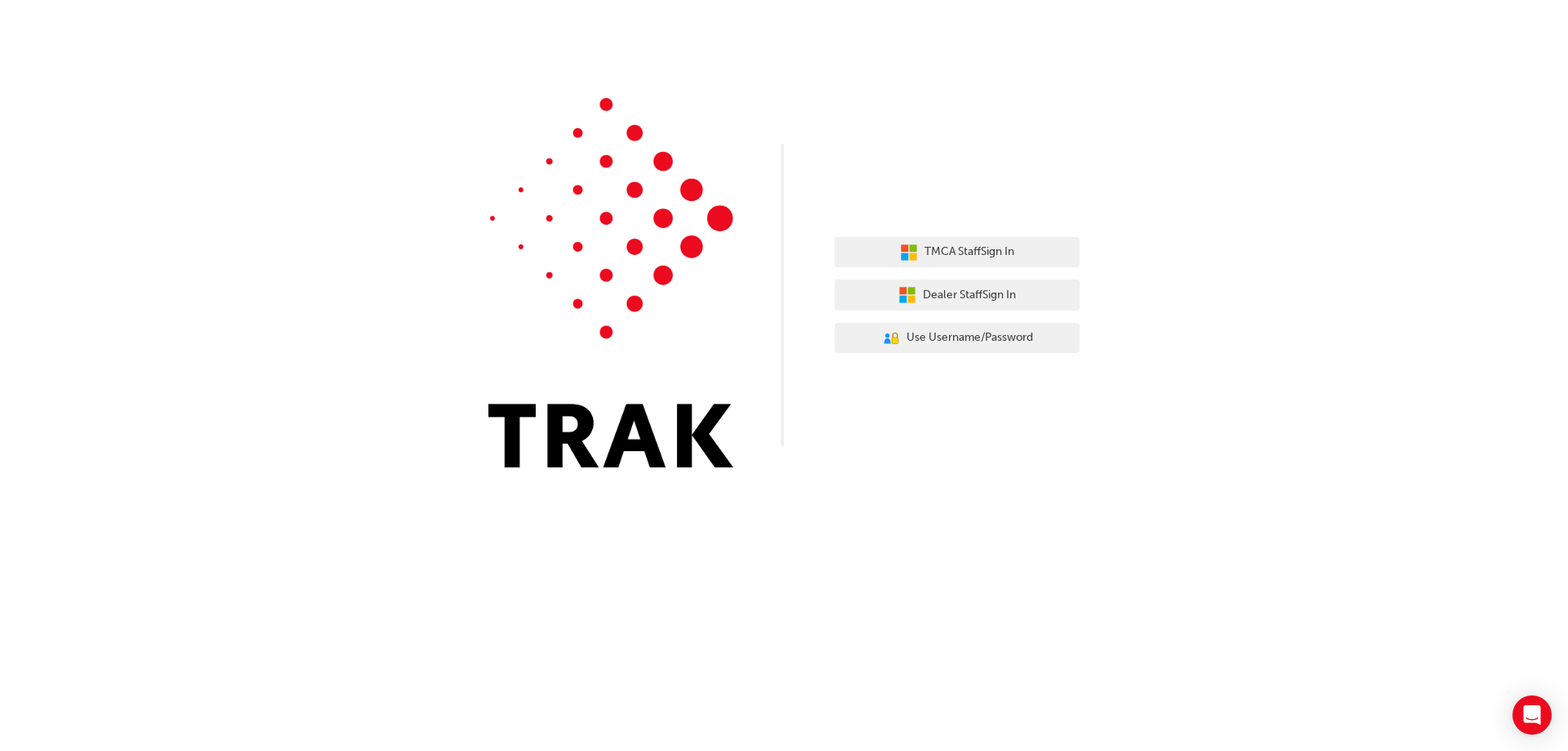
drag, startPoint x: 949, startPoint y: 298, endPoint x: 1355, endPoint y: 331, distance: 407.3
click at [1355, 331] on div "TMCA Staff Sign In Dealer Staff Sign In User Authentication Icon - Blue Person,…" at bounding box center [784, 245] width 1568 height 492
click at [1004, 304] on span "Dealer Staff Sign In" at bounding box center [969, 295] width 93 height 19
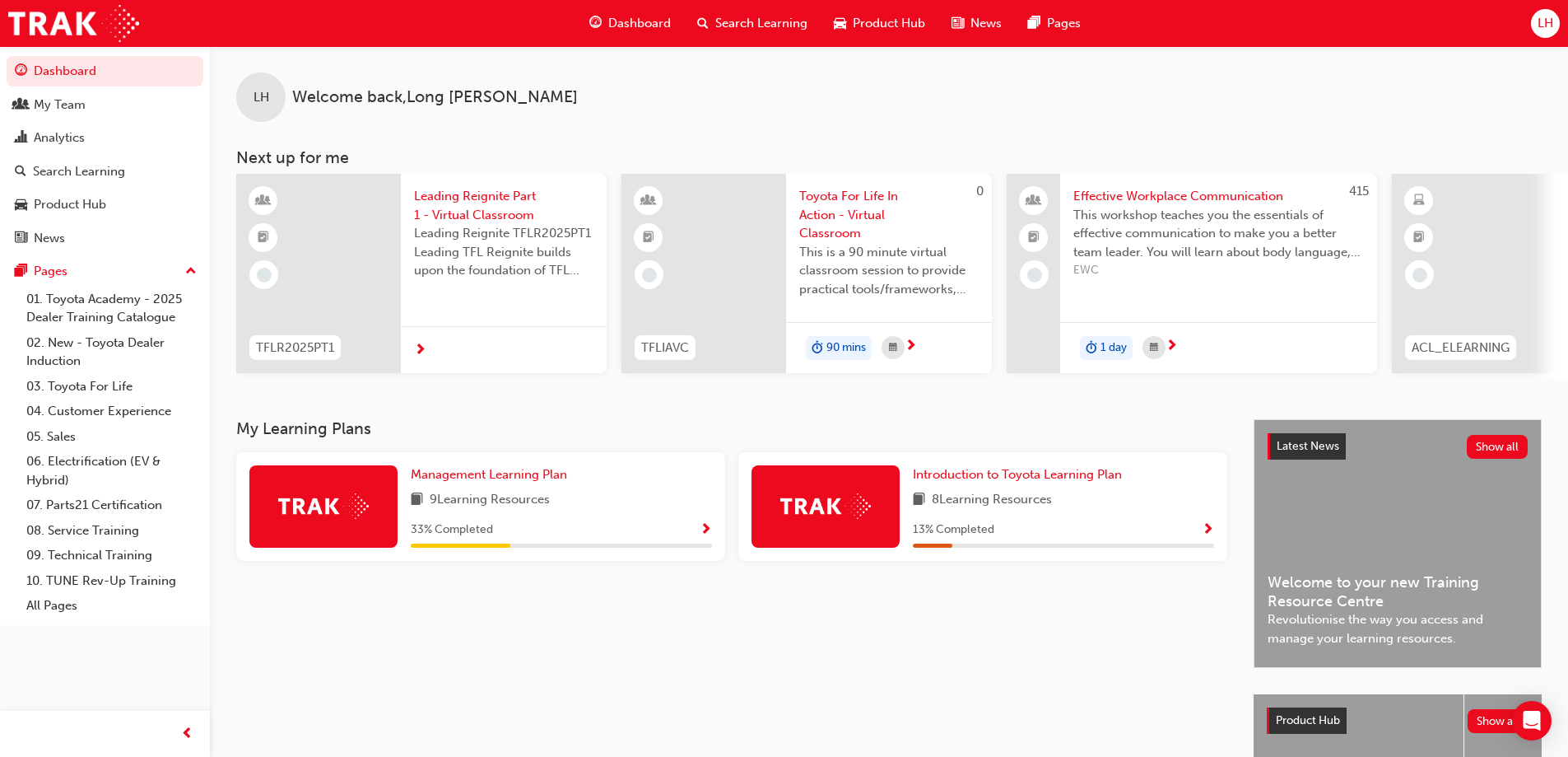
click at [185, 264] on span "up-icon" at bounding box center [191, 272] width 11 height 22
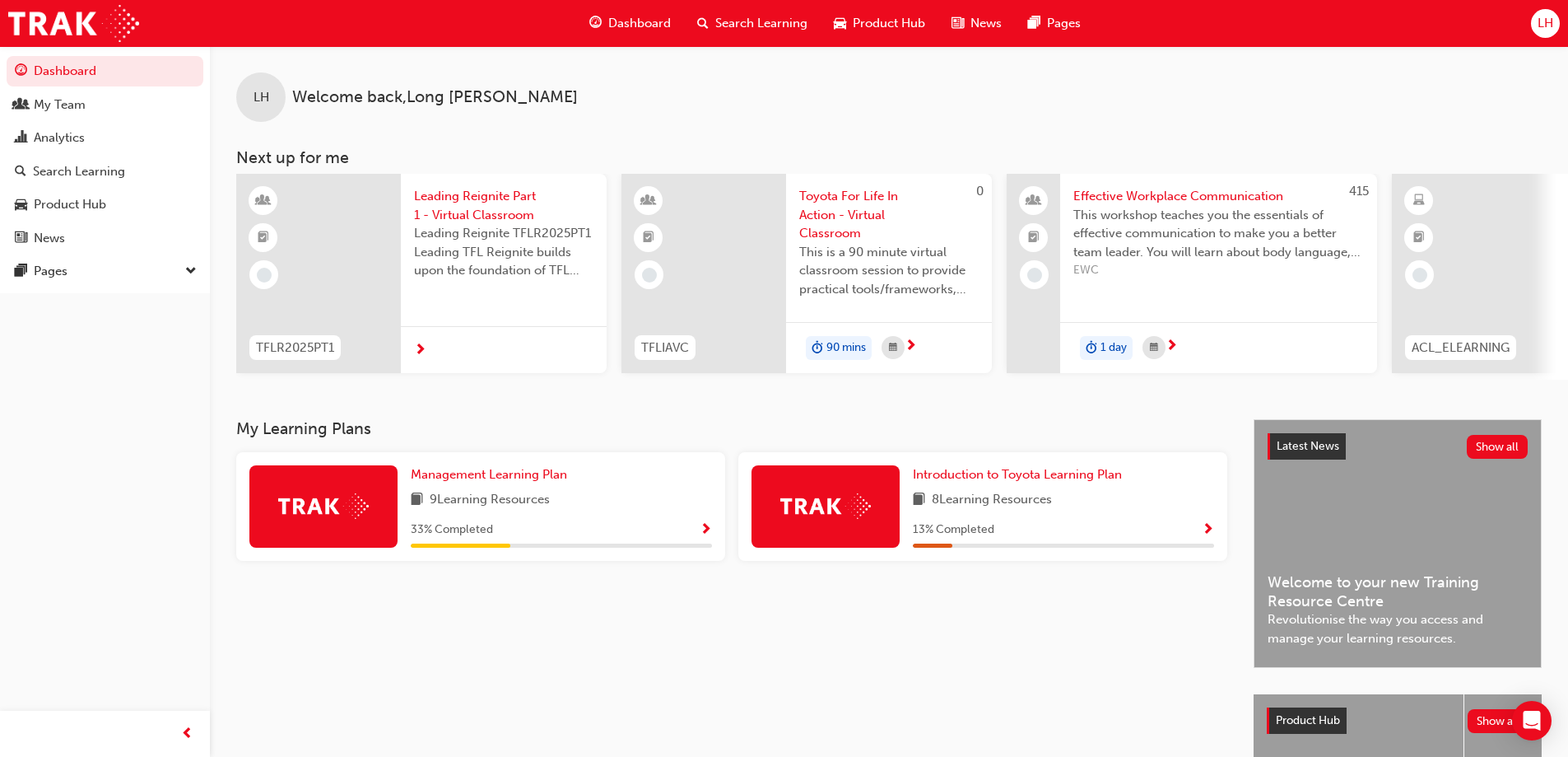
click at [1533, 30] on div "LH" at bounding box center [1545, 24] width 29 height 29
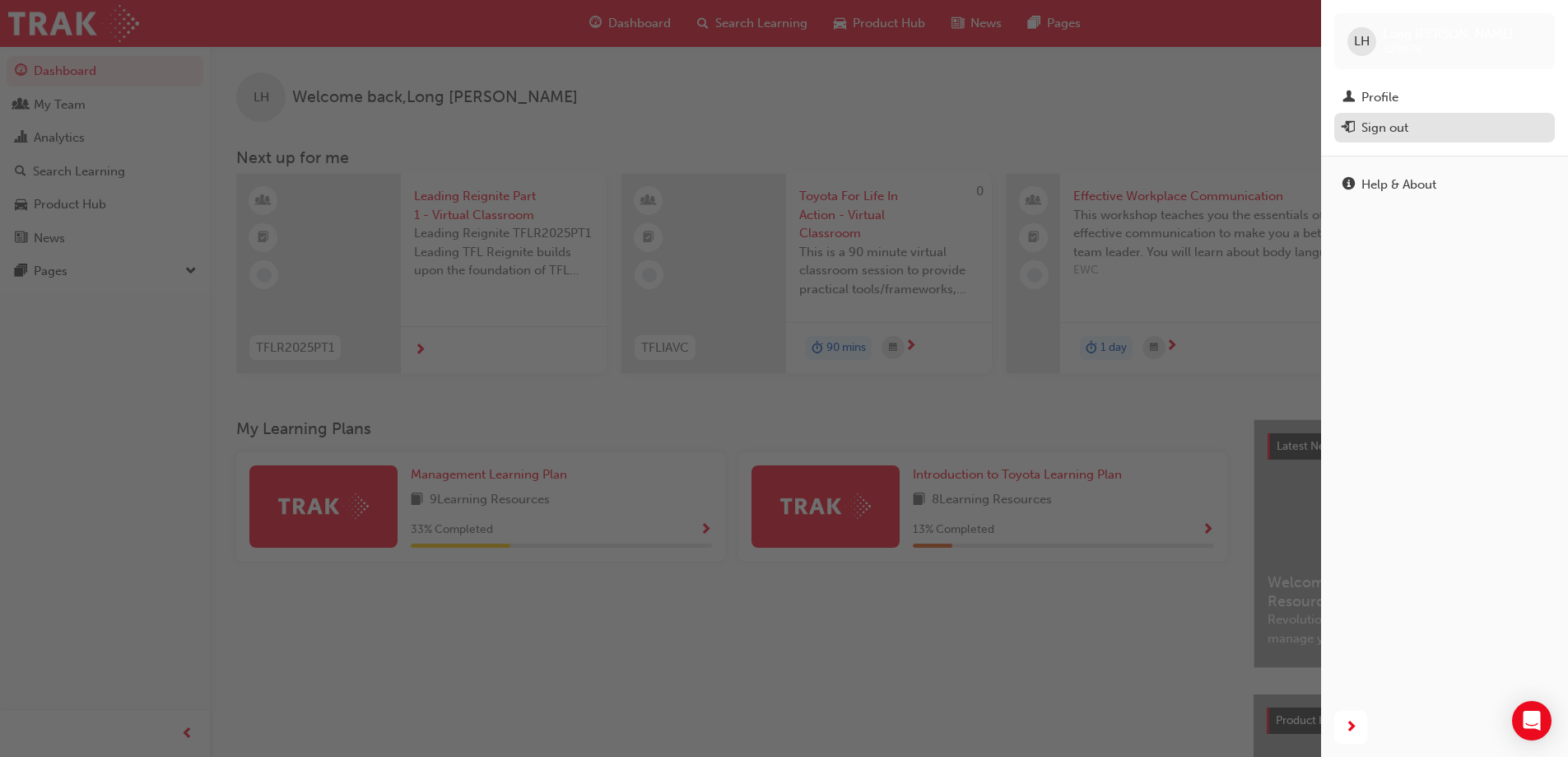
click at [1403, 135] on div "Sign out" at bounding box center [1385, 128] width 47 height 19
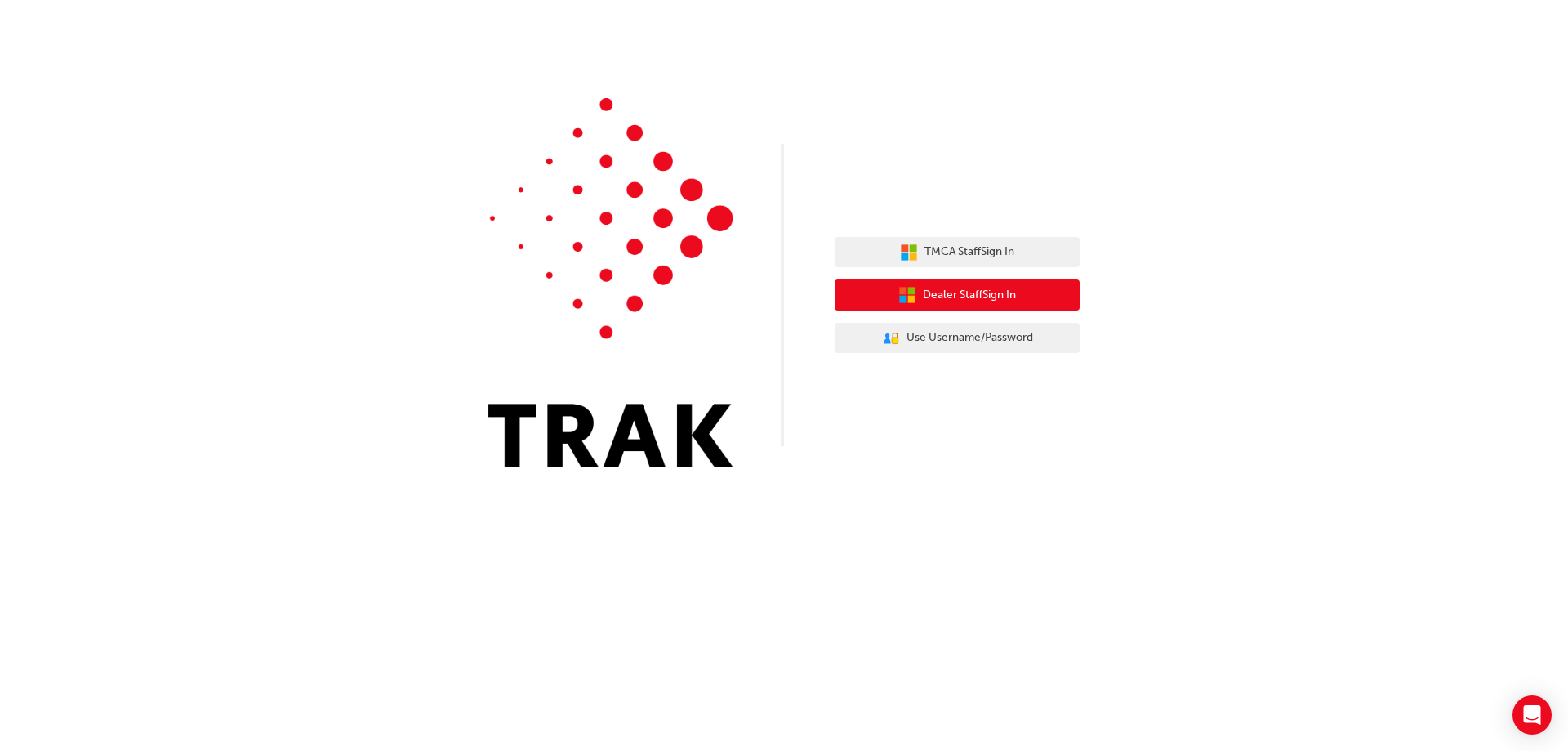
drag, startPoint x: 929, startPoint y: 285, endPoint x: 457, endPoint y: 337, distance: 474.9
click at [457, 337] on div "TMCA Staff Sign In Dealer Staff Sign In User Authentication Icon - Blue Person,…" at bounding box center [784, 245] width 1568 height 492
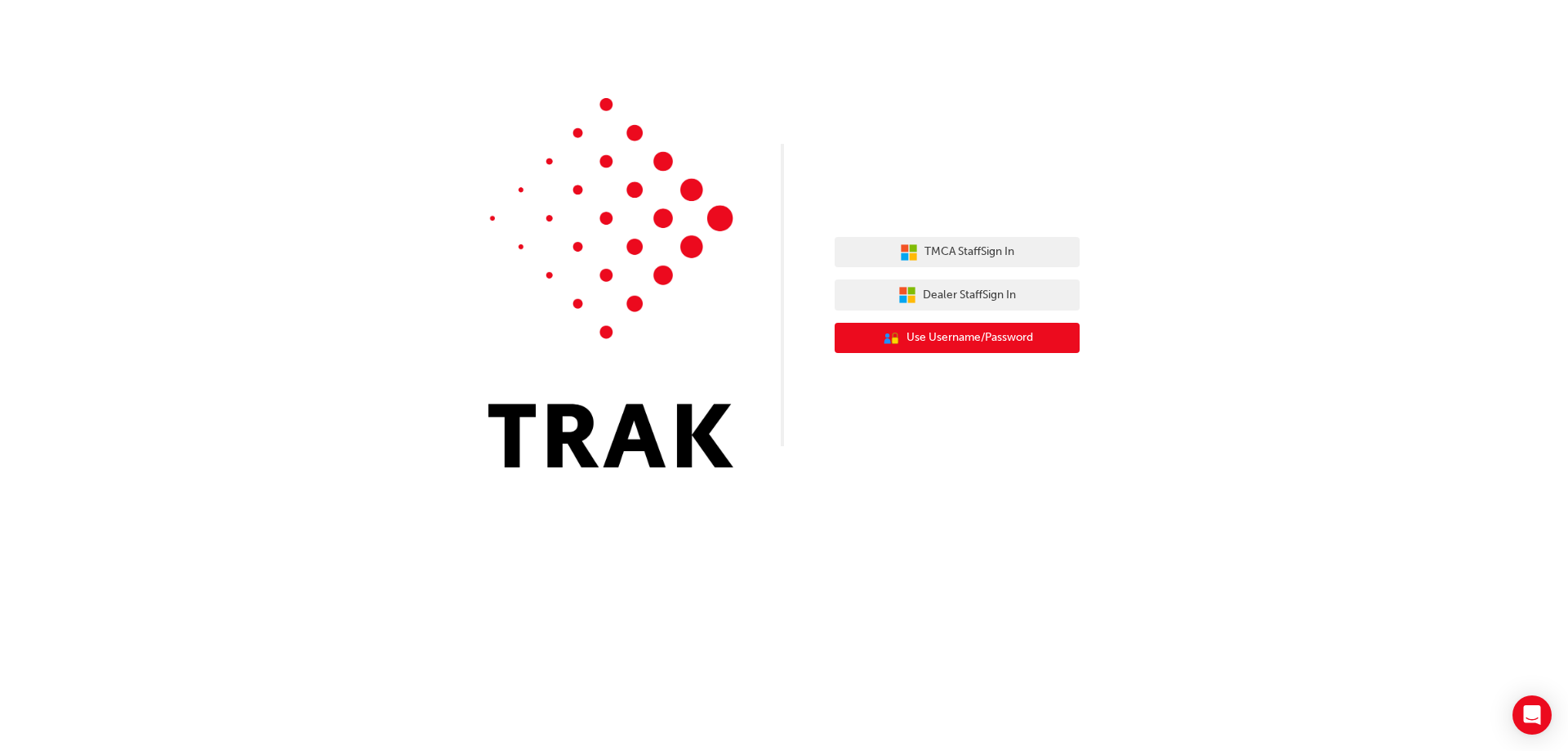
click at [970, 335] on span "Use Username/Password" at bounding box center [970, 338] width 127 height 19
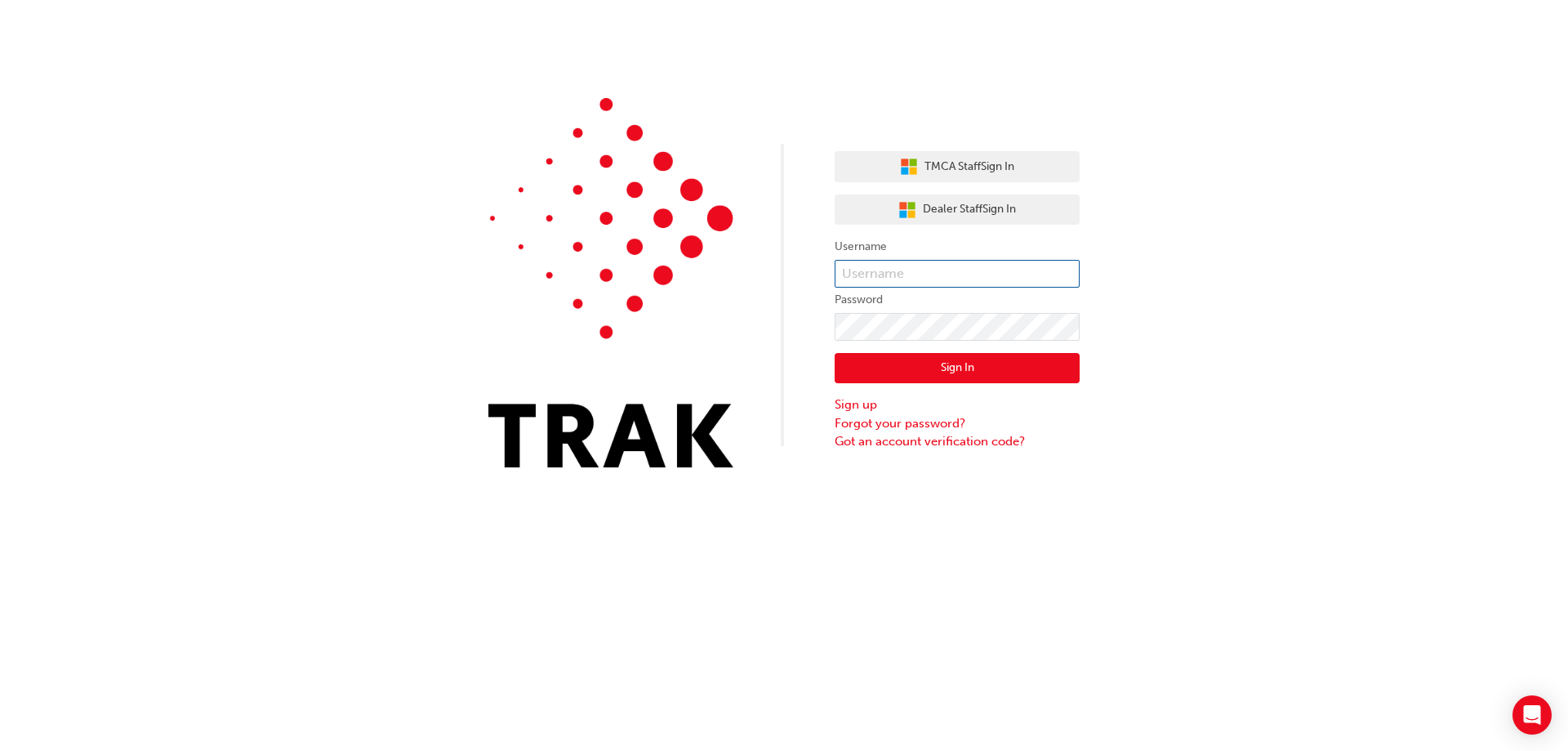
click at [945, 272] on input "text" at bounding box center [957, 273] width 245 height 28
type input "long.huynh"
click button "Sign In" at bounding box center [957, 368] width 245 height 31
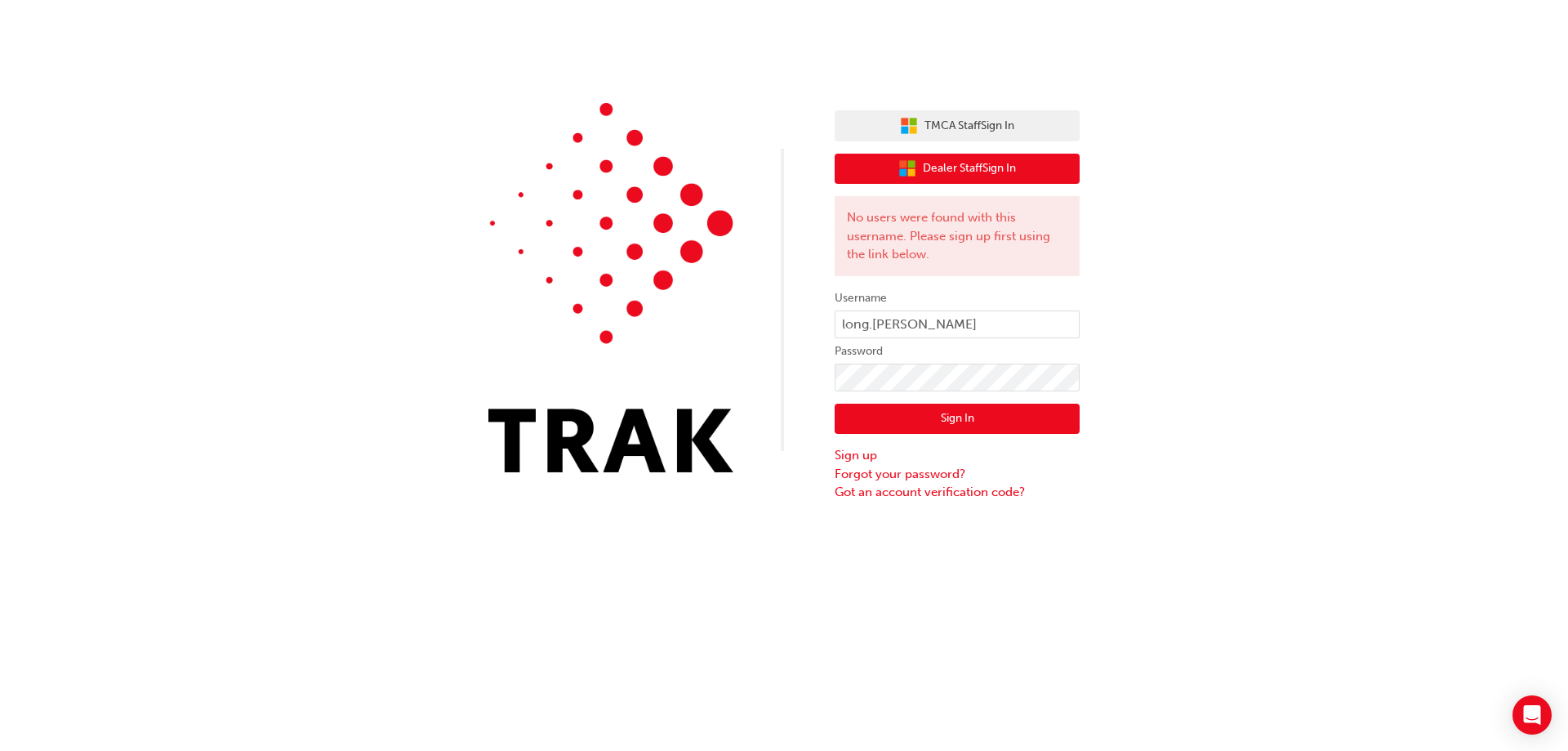
click at [978, 172] on span "Dealer Staff Sign In" at bounding box center [969, 169] width 93 height 19
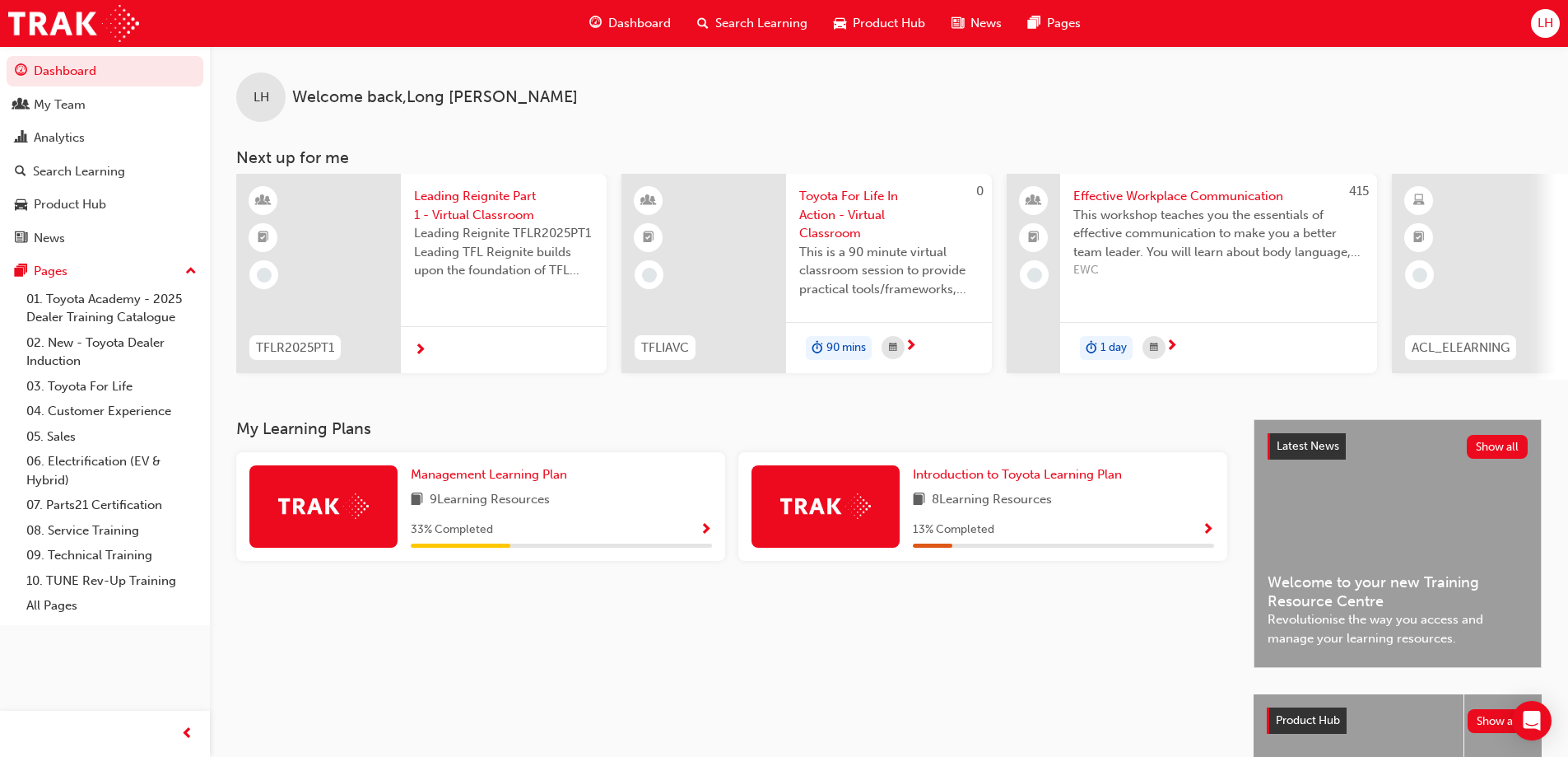
drag, startPoint x: 0, startPoint y: 0, endPoint x: 983, endPoint y: 147, distance: 993.9
click at [983, 147] on div "LH Welcome back , Long Huynh Next up for me TFLR2025PT1 Leading Reignite Part 1…" at bounding box center [888, 213] width 1358 height 334
click at [642, 29] on span "Dashboard" at bounding box center [639, 24] width 63 height 19
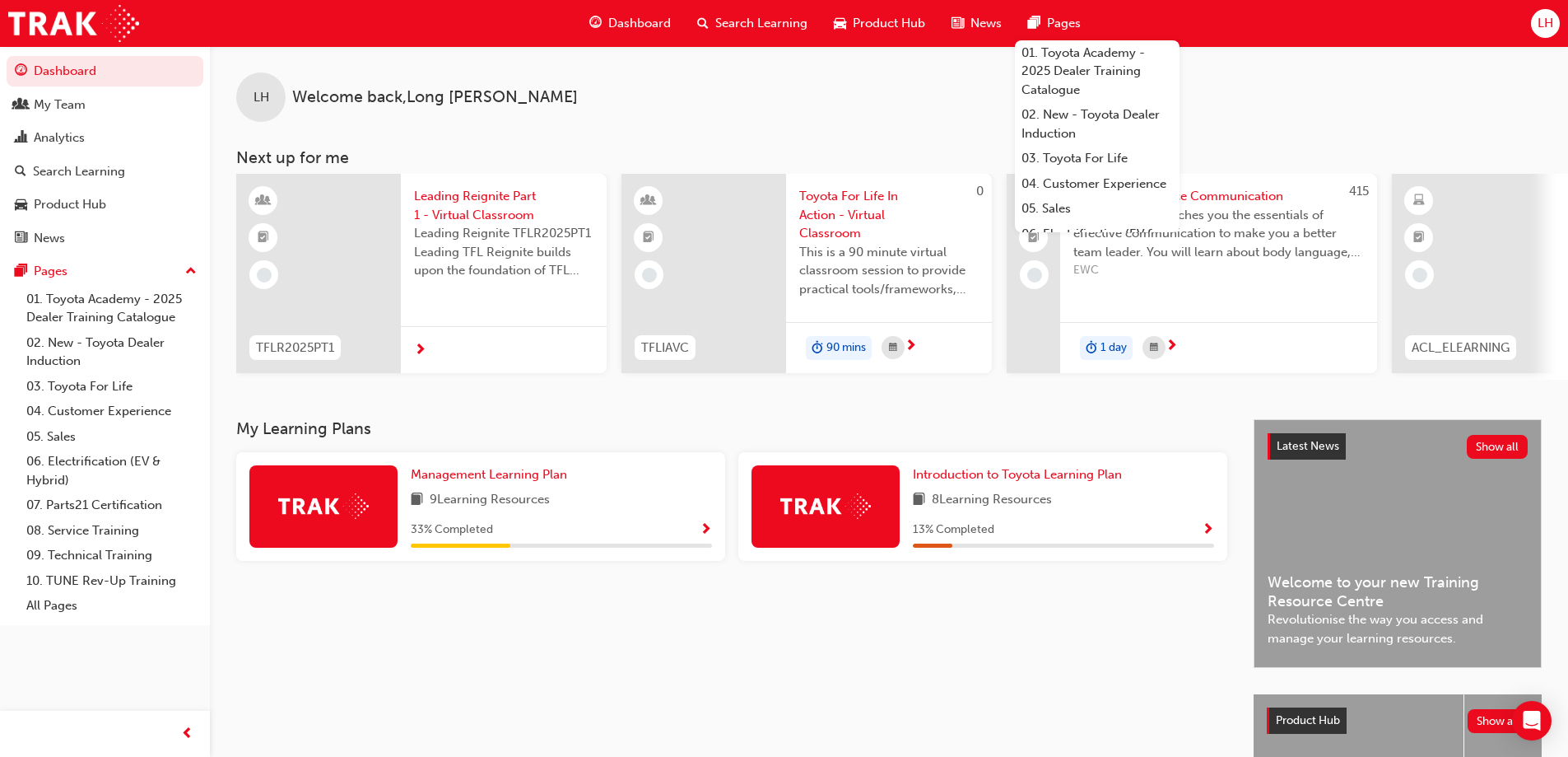
click at [1061, 24] on span "Pages" at bounding box center [1064, 24] width 34 height 19
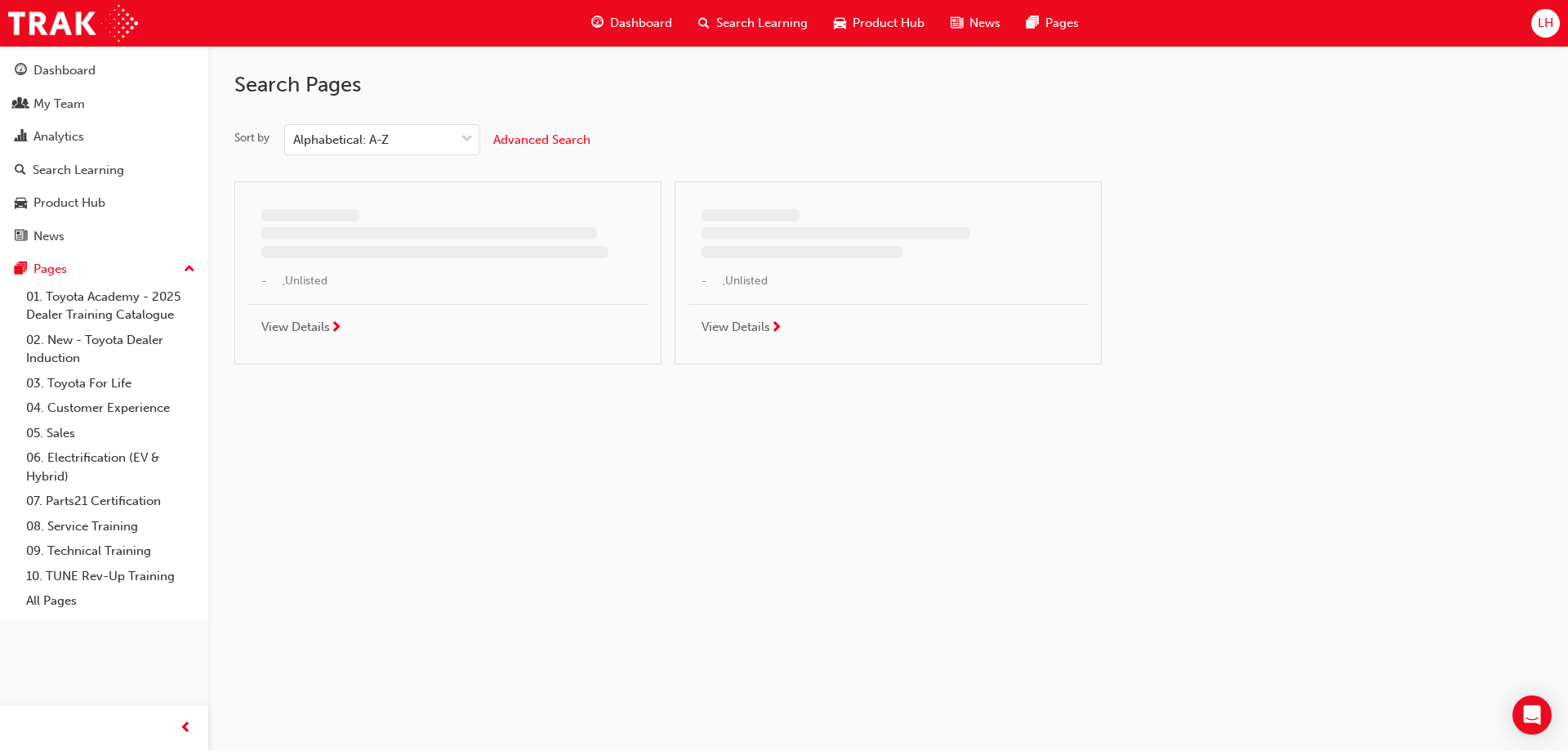
click at [1547, 26] on span "LH" at bounding box center [1546, 23] width 16 height 19
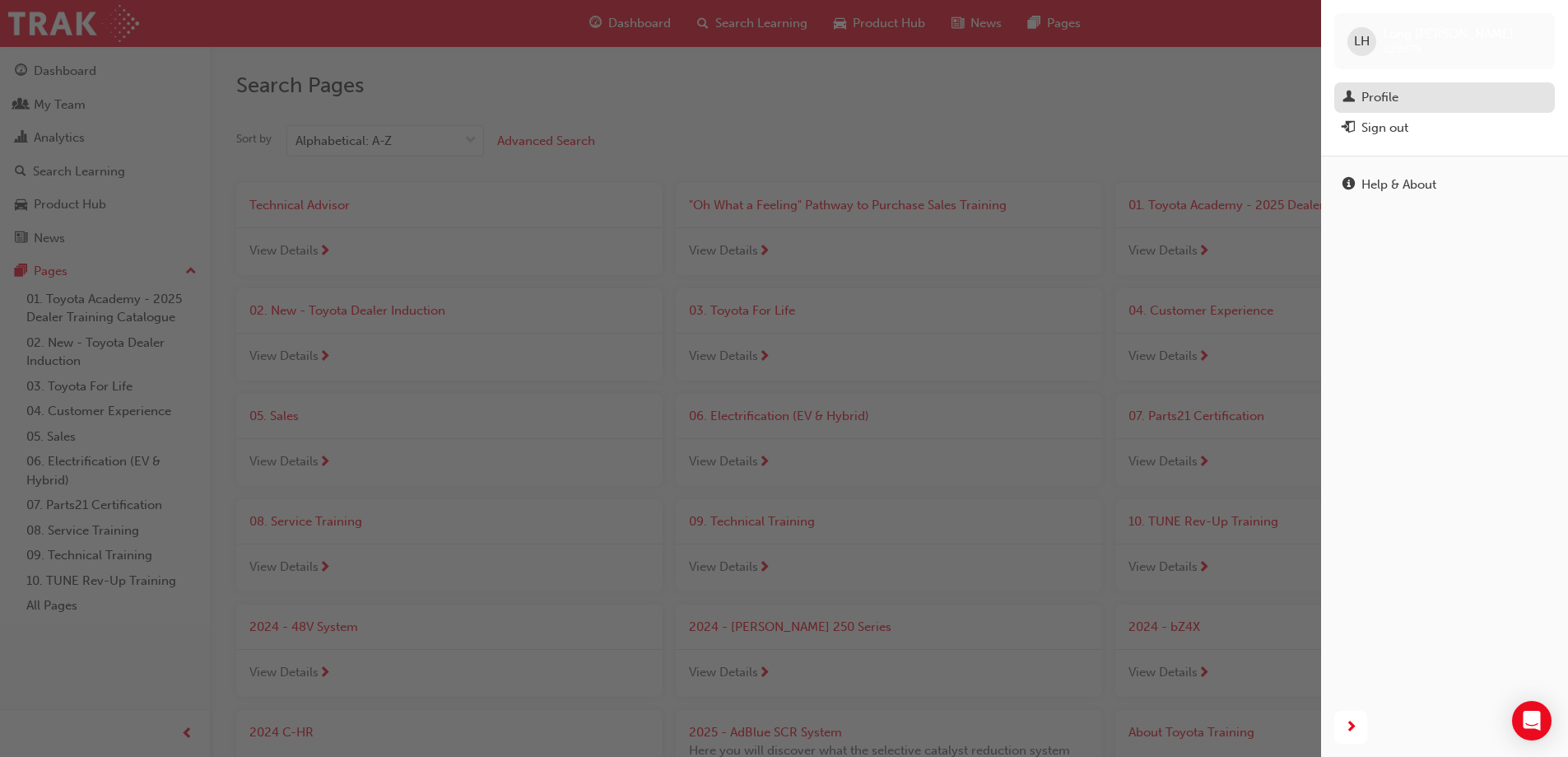
click at [1387, 101] on div "Profile" at bounding box center [1379, 98] width 37 height 19
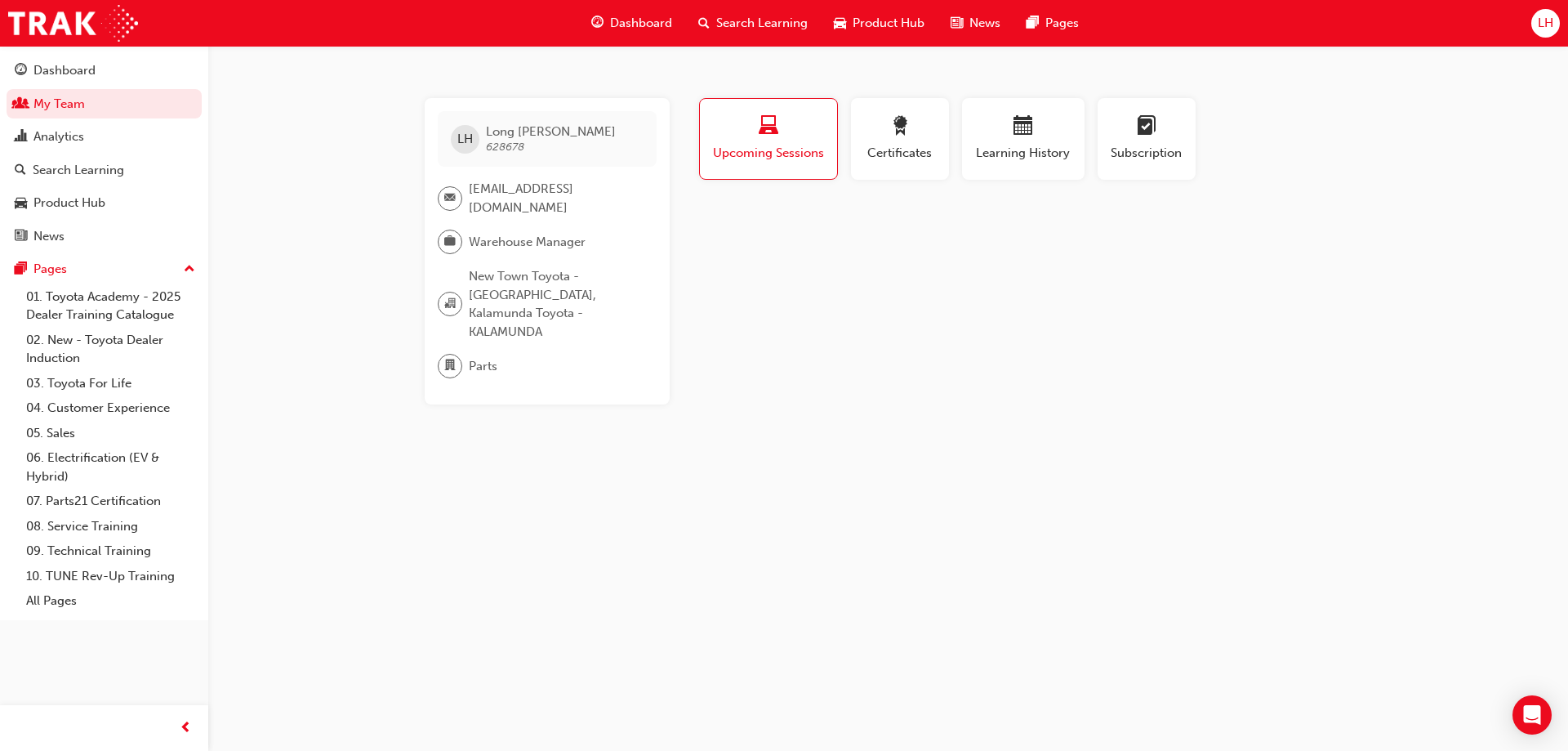
click at [1548, 27] on span "LH" at bounding box center [1546, 23] width 16 height 19
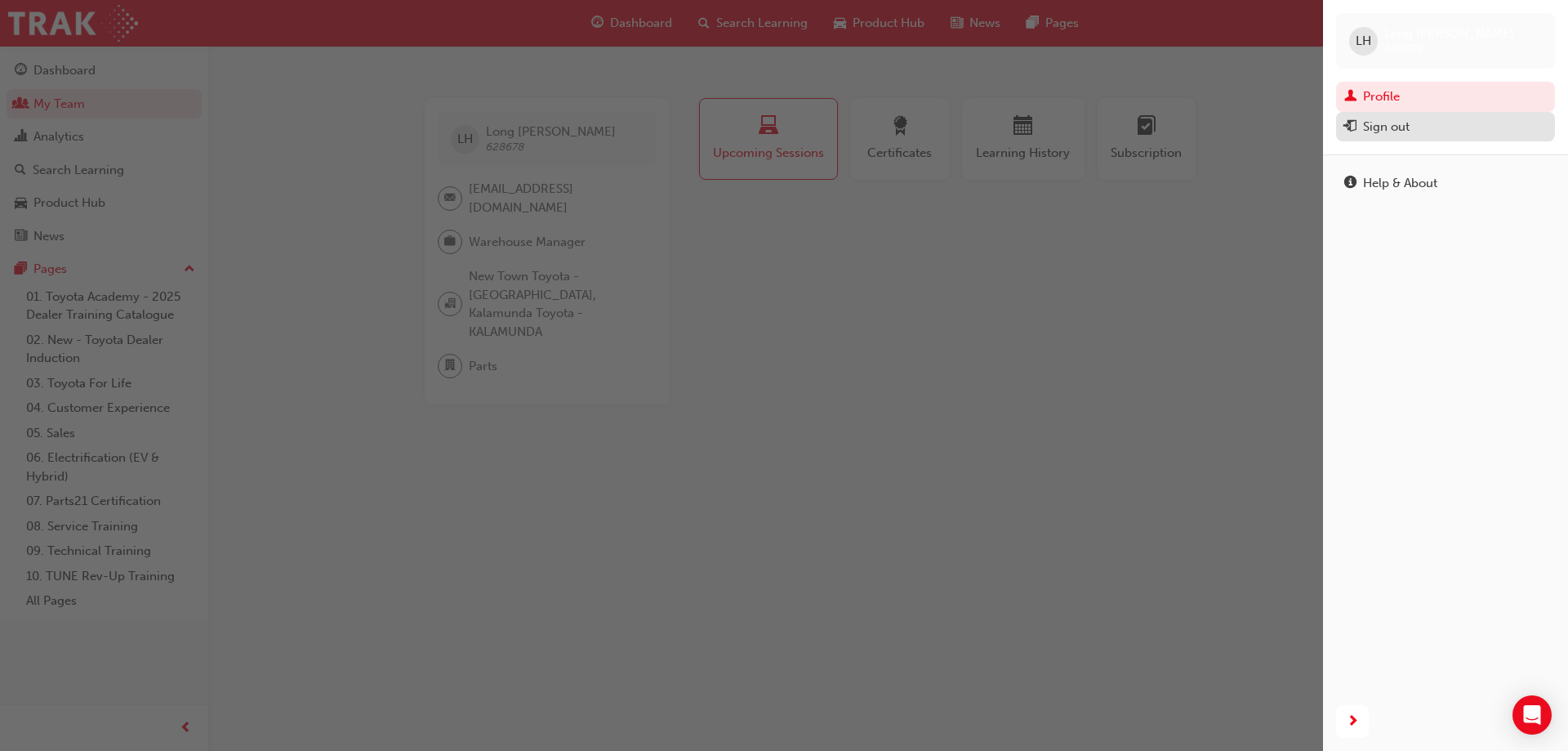
click at [1408, 134] on div "Sign out" at bounding box center [1386, 127] width 47 height 19
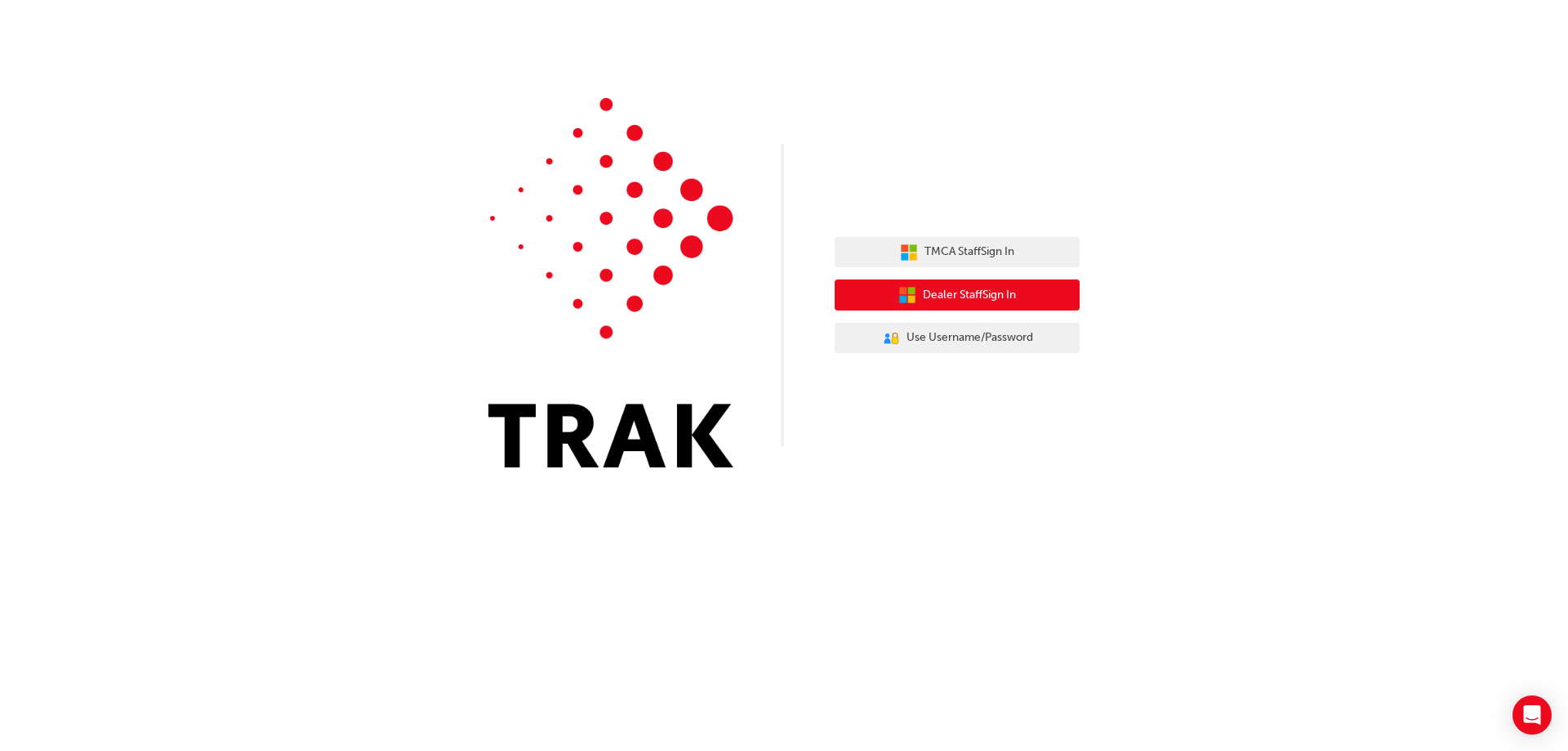
click at [978, 296] on span "Dealer Staff Sign In" at bounding box center [969, 295] width 93 height 19
